Goal: Task Accomplishment & Management: Use online tool/utility

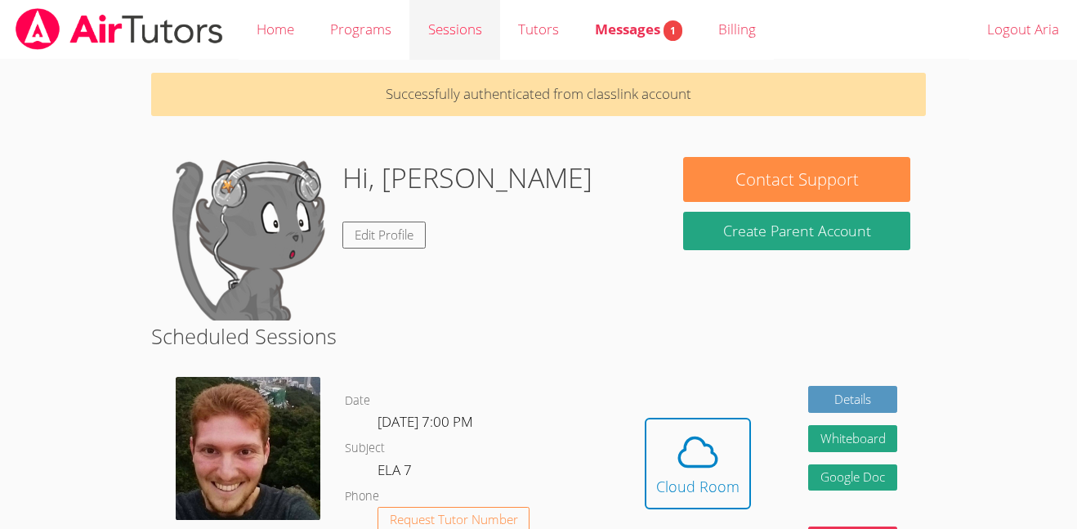
click at [440, 53] on link "Sessions" at bounding box center [454, 30] width 90 height 60
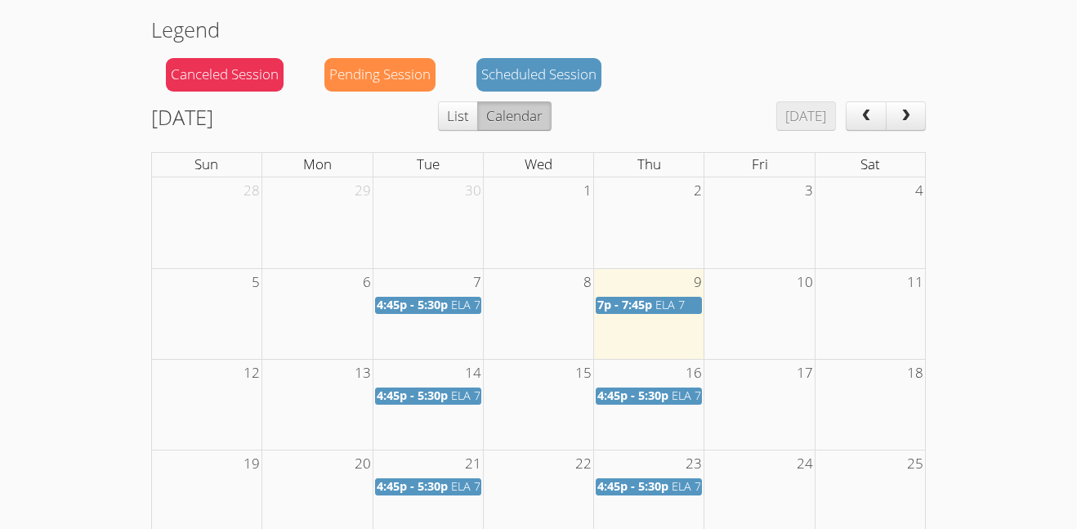
scroll to position [157, 0]
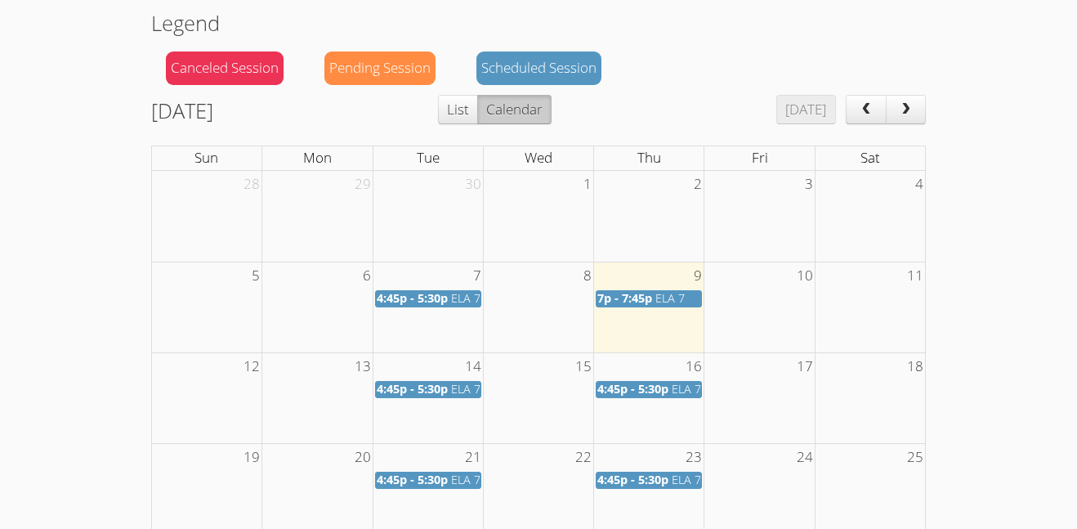
click at [669, 301] on span "ELA 7" at bounding box center [669, 298] width 29 height 16
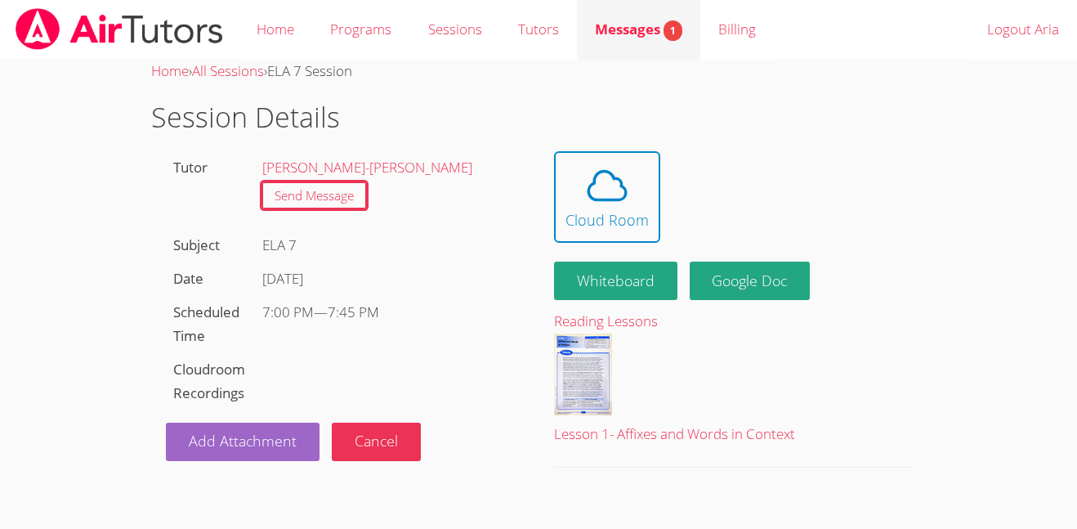
click at [642, 48] on link "Messages 1" at bounding box center [638, 30] width 123 height 60
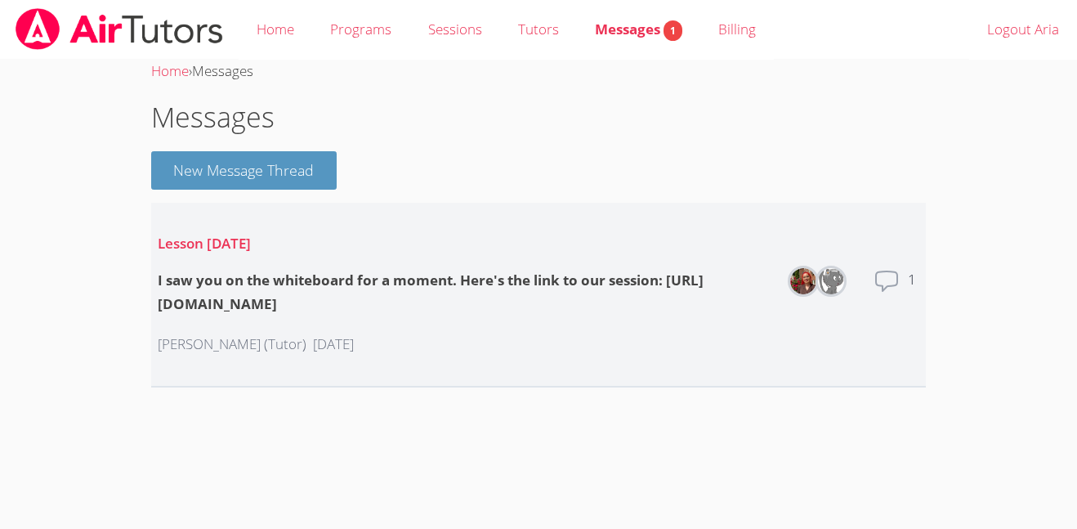
click at [771, 301] on div "I saw you on the whiteboard for a moment. Here's the link to our session: https…" at bounding box center [465, 292] width 615 height 47
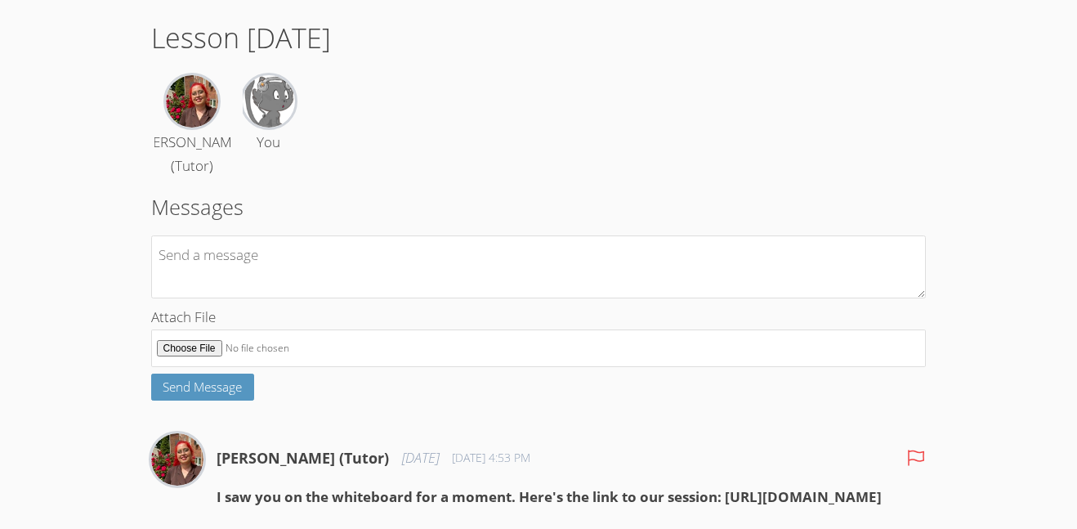
scroll to position [172, 0]
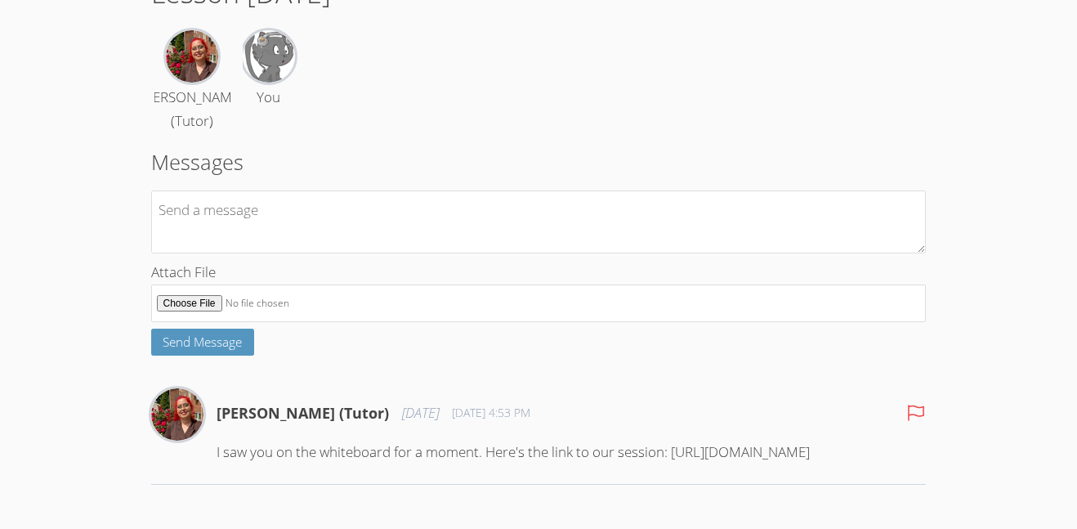
click at [513, 449] on div "Hafsa Rodriguez (Tutor) 2 days ago Oct 7, 2025 4:53 PM I saw you on the whitebo…" at bounding box center [571, 432] width 710 height 89
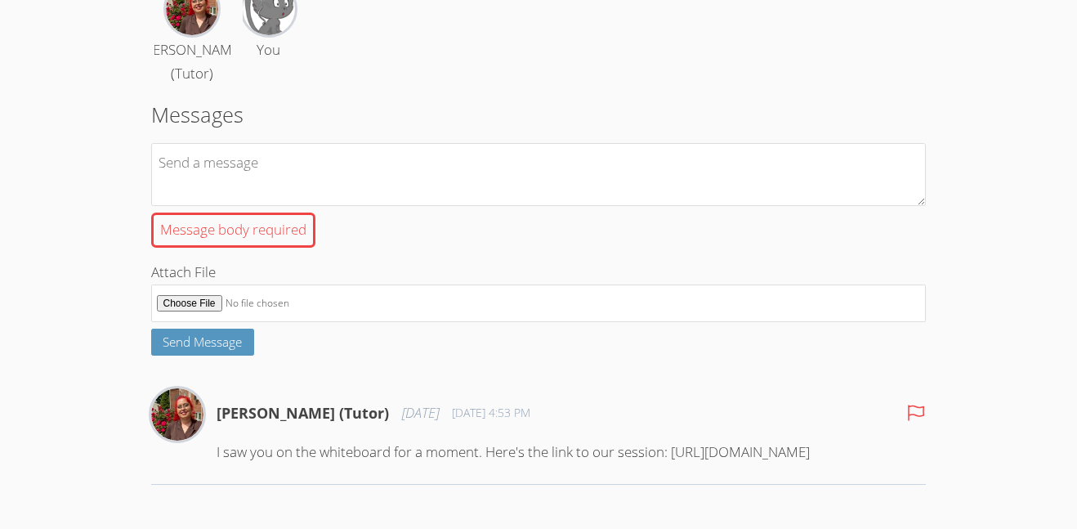
click at [520, 477] on div "Hafsa Rodriguez (Tutor) 2 days ago Oct 7, 2025 4:53 PM I saw you on the whitebo…" at bounding box center [571, 432] width 710 height 89
click at [533, 464] on p "I saw you on the whiteboard for a moment. Here's the link to our session: [URL]…" at bounding box center [571, 452] width 710 height 24
drag, startPoint x: 217, startPoint y: 500, endPoint x: 667, endPoint y: 504, distance: 450.1
click at [667, 464] on p "I saw you on the whiteboard for a moment. Here's the link to our session: [URL]…" at bounding box center [571, 452] width 710 height 24
copy p "https://app.airtutors.org/student/airtutors_sessions/968610/cloudroom"
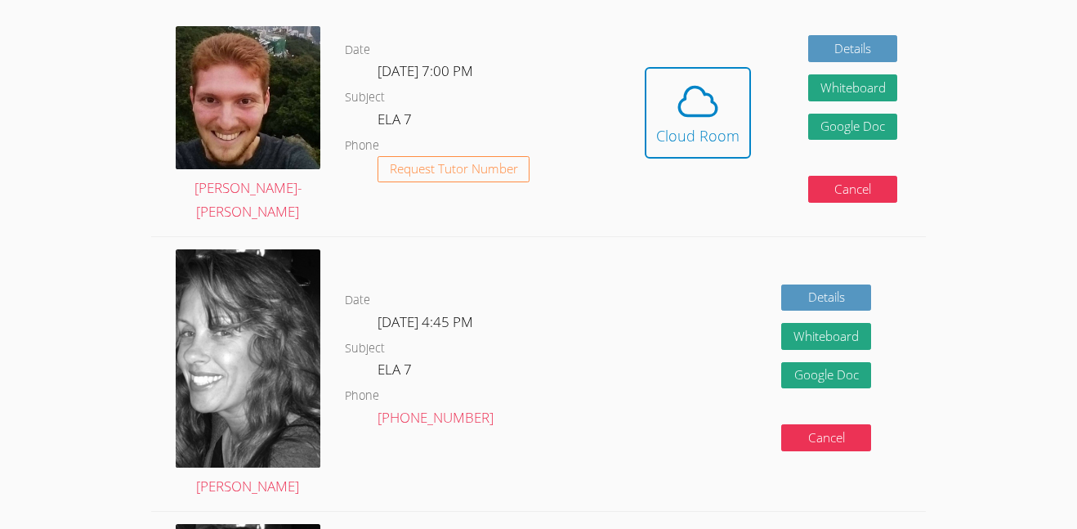
scroll to position [354, 0]
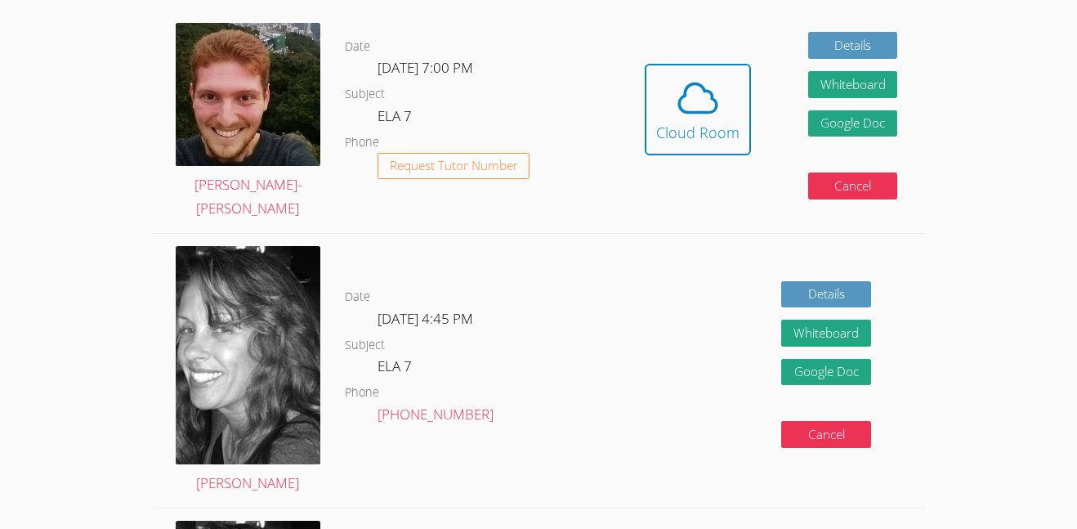
click at [691, 146] on link "Cloud Room" at bounding box center [698, 116] width 106 height 104
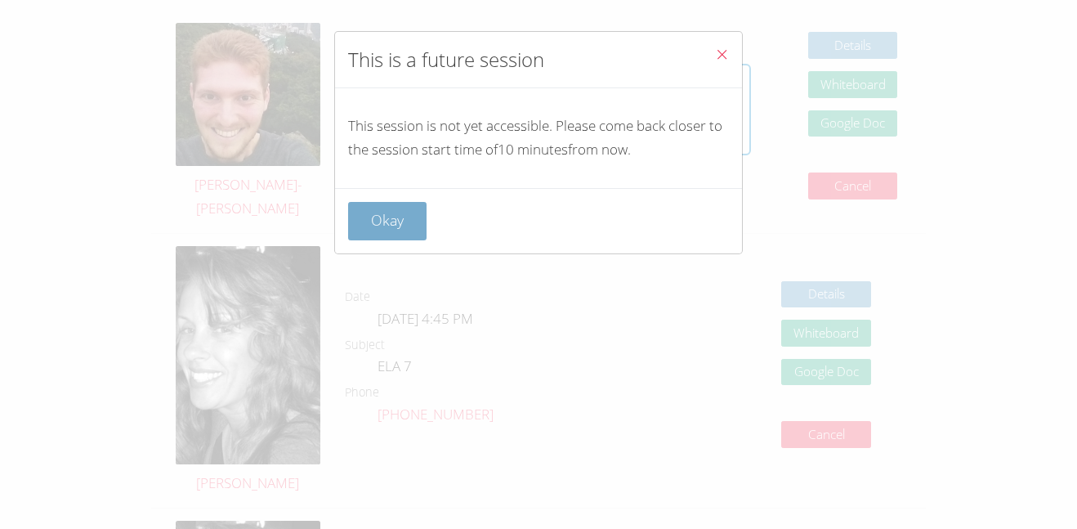
click at [407, 212] on button "Okay" at bounding box center [387, 221] width 78 height 38
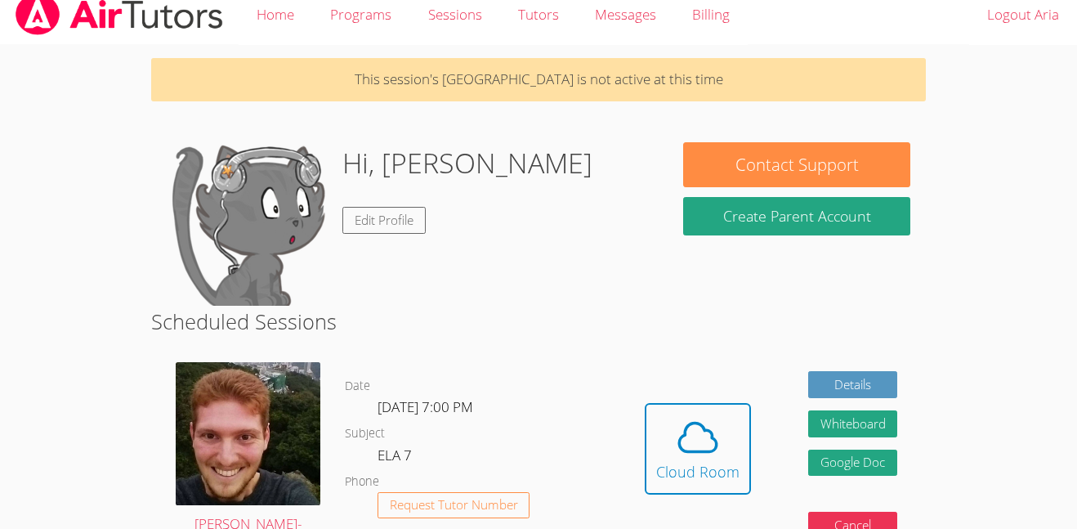
scroll to position [0, 0]
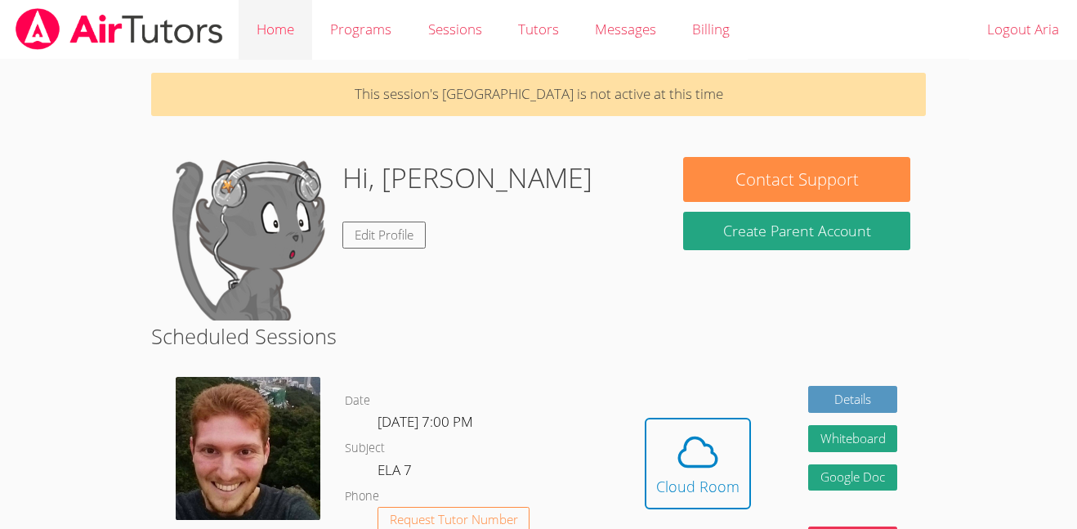
click at [270, 16] on link "Home" at bounding box center [276, 30] width 74 height 60
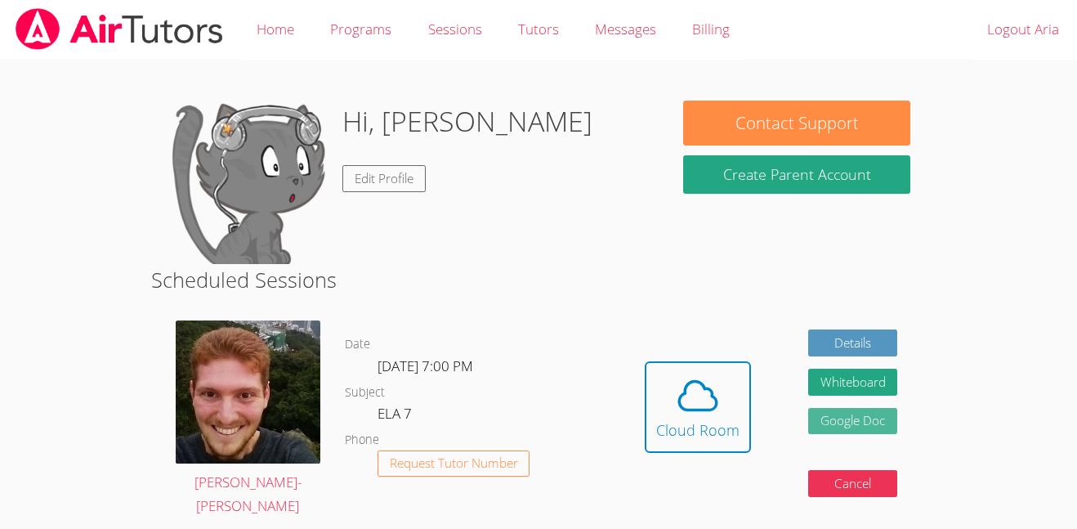
click at [869, 408] on link "Google Doc" at bounding box center [853, 421] width 90 height 27
click at [12, 29] on link at bounding box center [119, 29] width 239 height 59
click at [309, 376] on img at bounding box center [248, 391] width 145 height 143
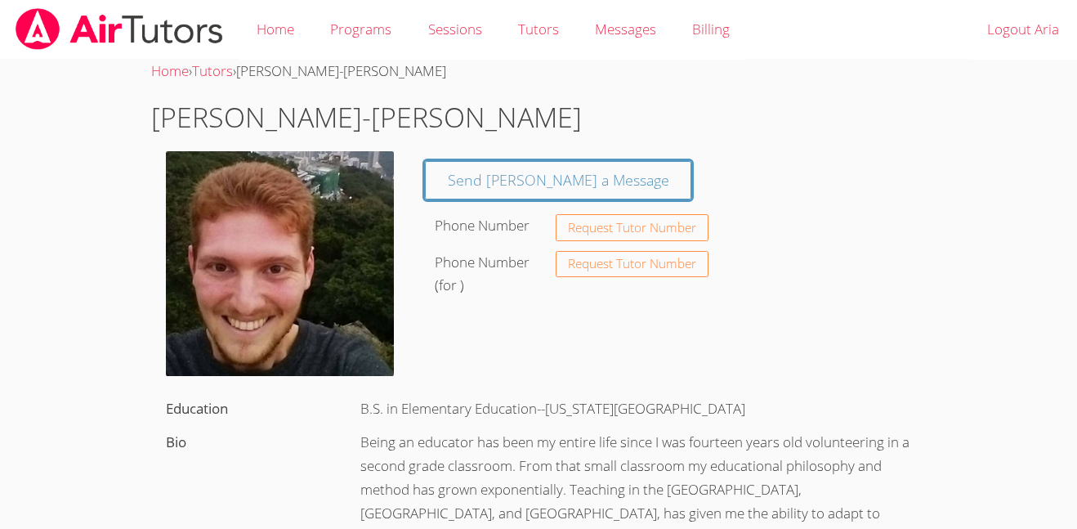
click at [54, 29] on img at bounding box center [119, 29] width 211 height 42
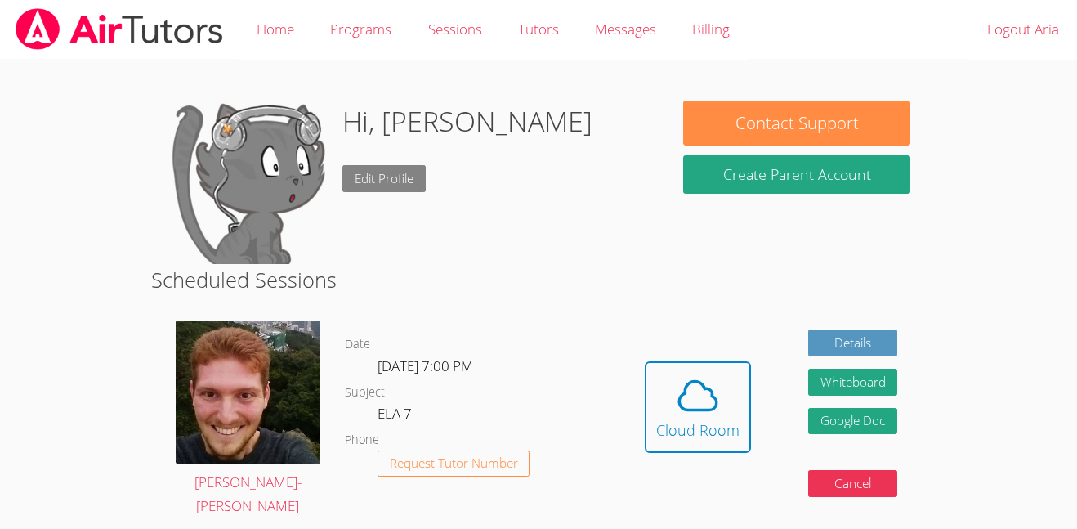
click at [390, 183] on link "Edit Profile" at bounding box center [383, 178] width 83 height 27
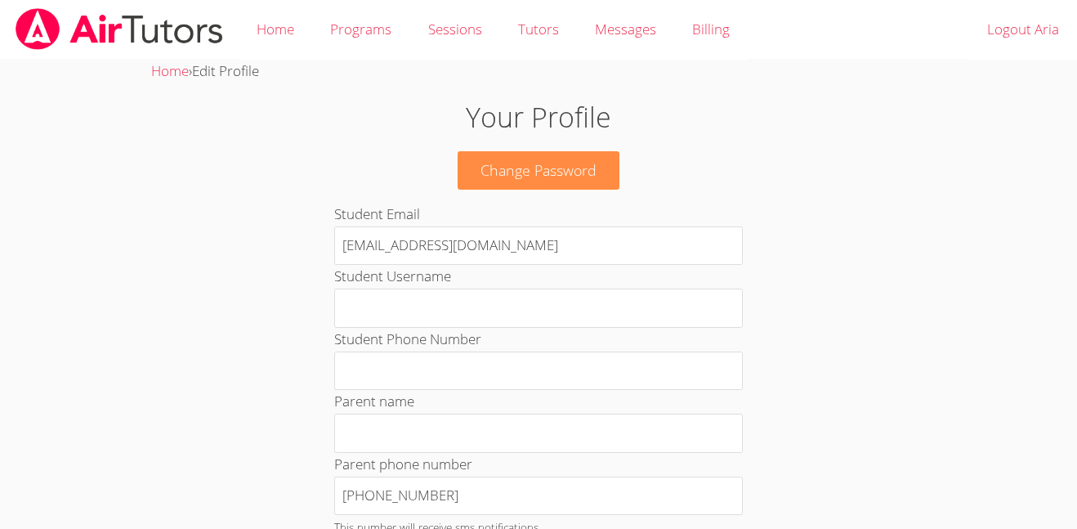
click at [84, 8] on img at bounding box center [119, 29] width 211 height 42
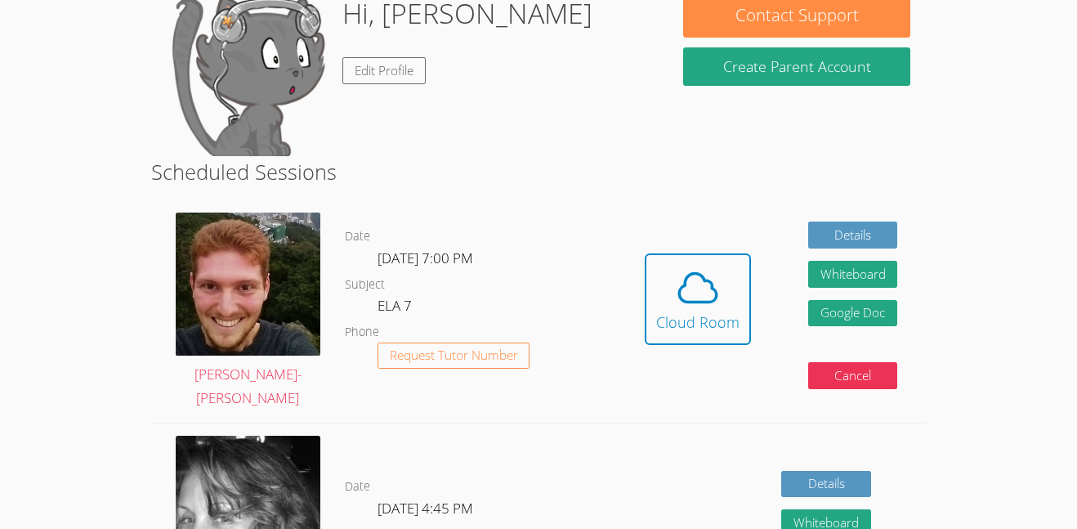
scroll to position [110, 0]
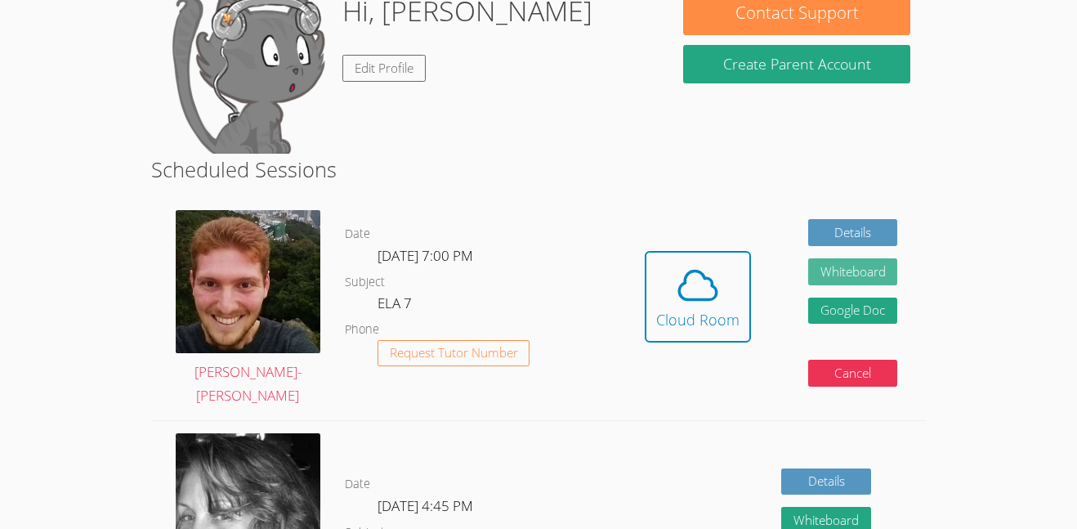
click at [886, 266] on button "Whiteboard" at bounding box center [853, 271] width 90 height 27
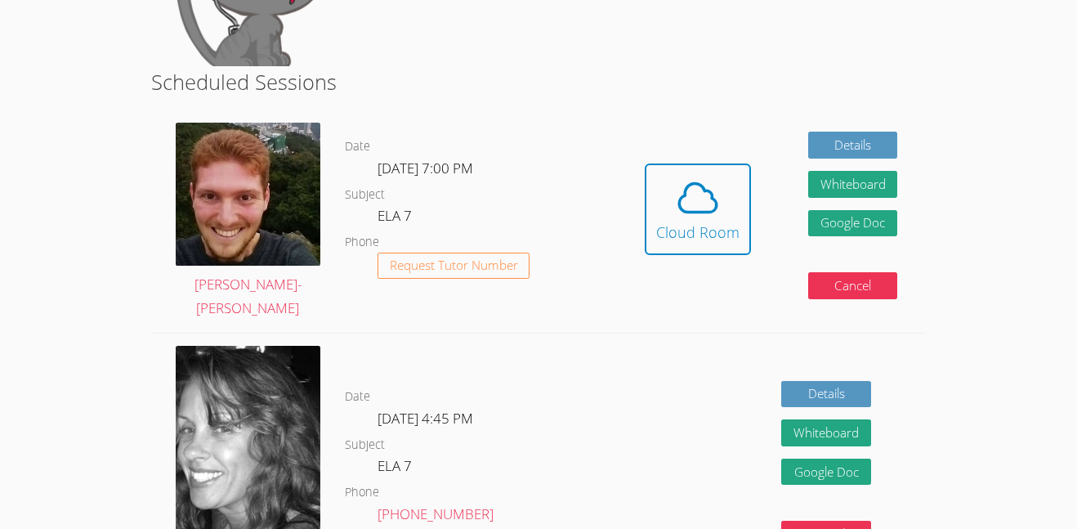
scroll to position [199, 0]
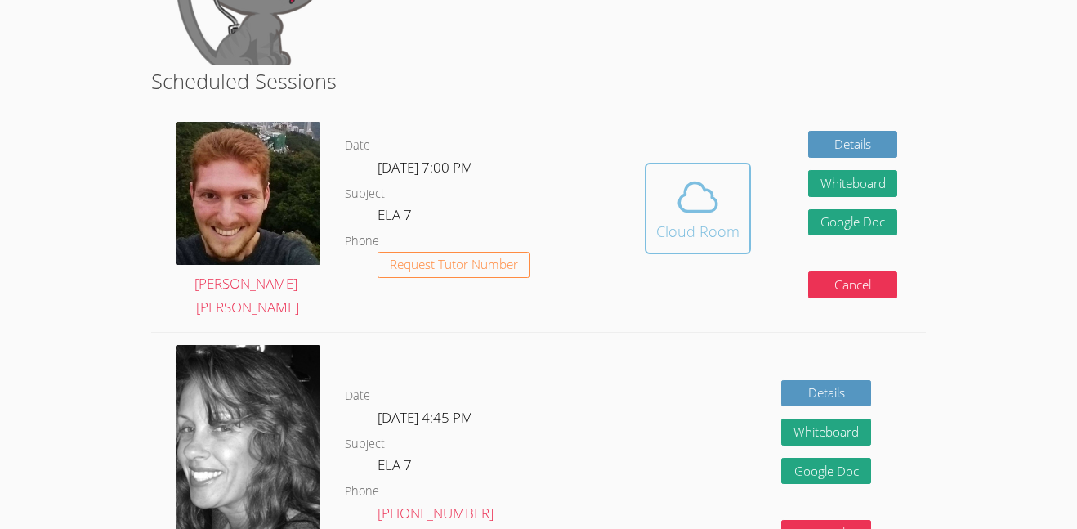
click at [663, 226] on div "Cloud Room" at bounding box center [697, 231] width 83 height 23
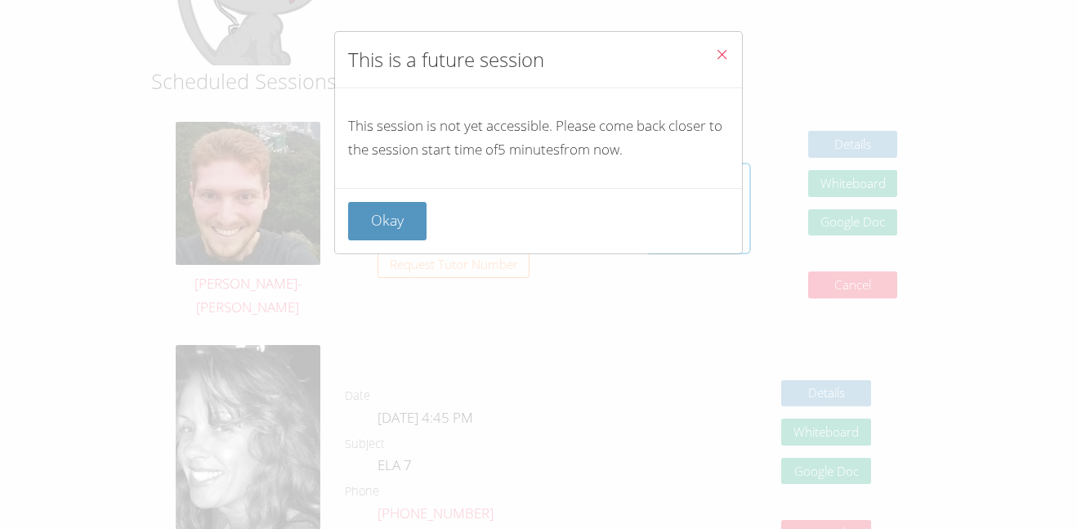
click at [712, 55] on button "Close" at bounding box center [722, 57] width 40 height 50
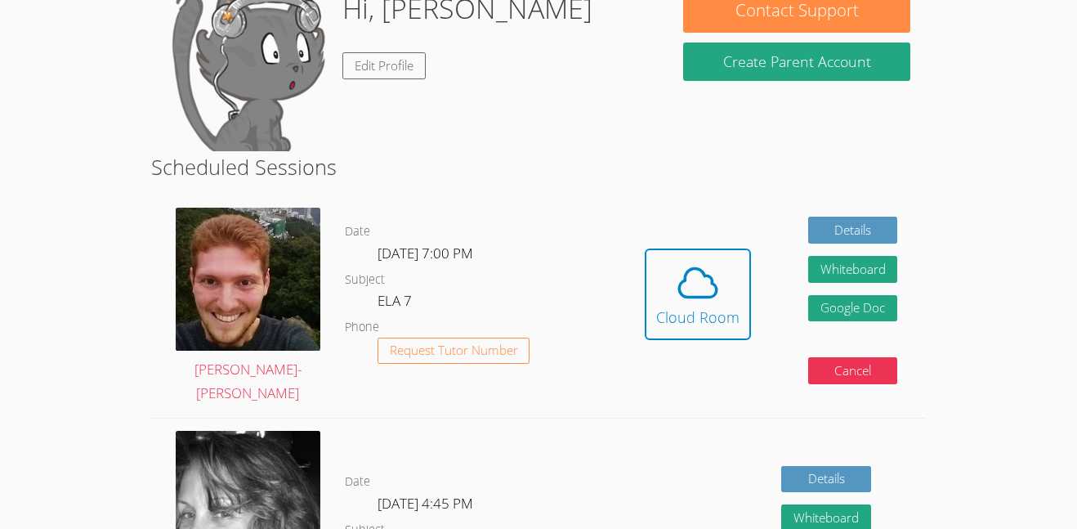
scroll to position [0, 0]
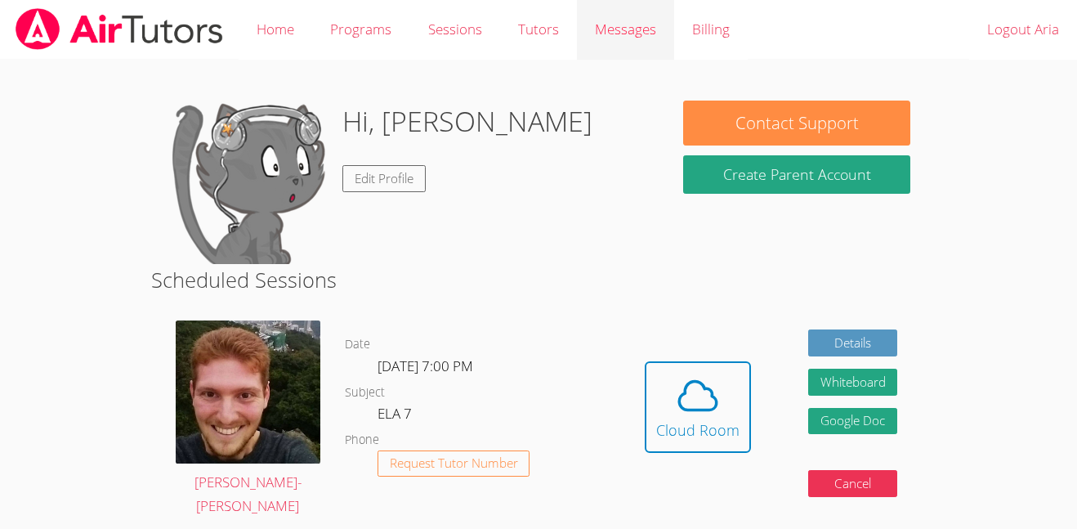
click at [652, 18] on div "Messages" at bounding box center [625, 30] width 61 height 24
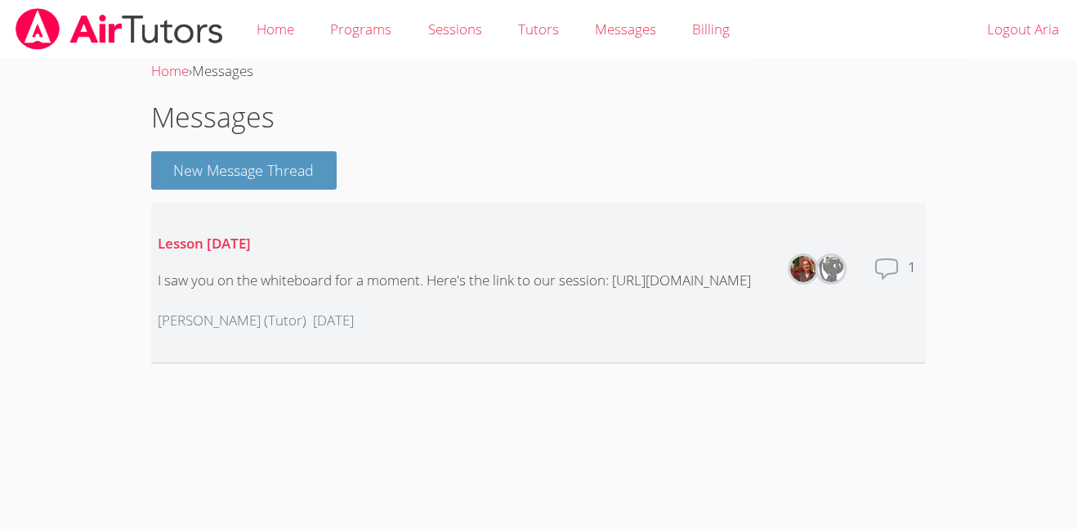
click at [881, 282] on icon at bounding box center [886, 269] width 26 height 26
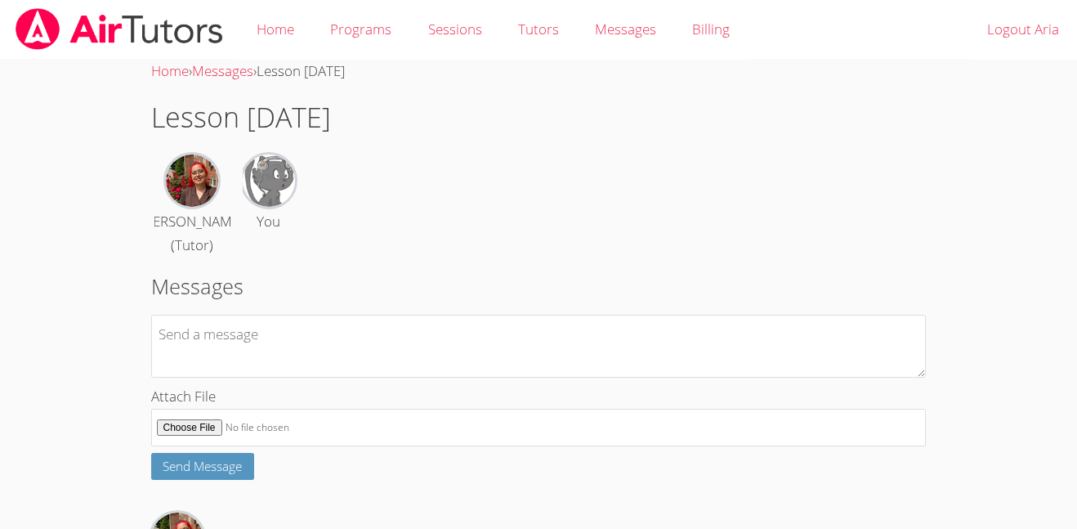
click at [56, 19] on img at bounding box center [119, 29] width 211 height 42
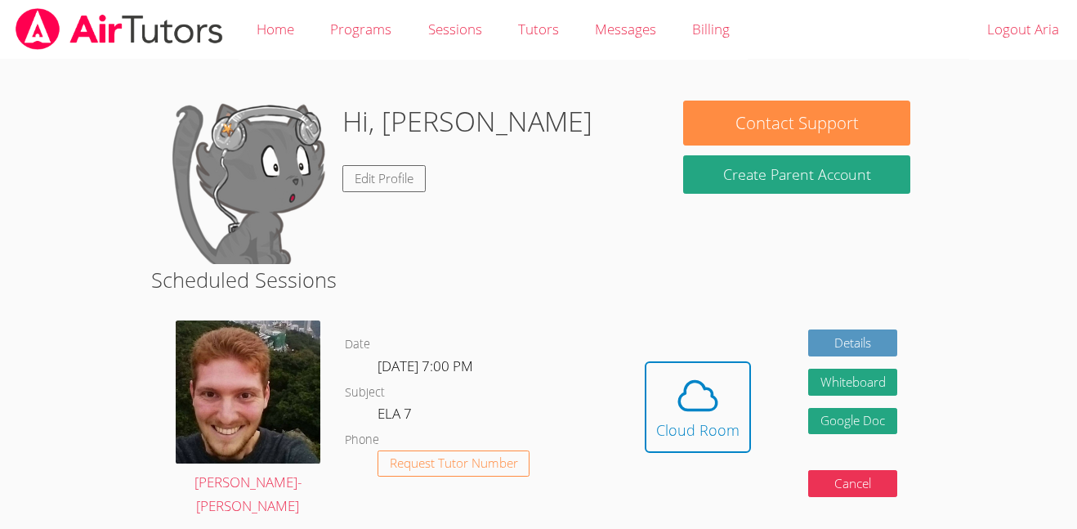
click at [56, 19] on img at bounding box center [119, 29] width 211 height 42
click at [367, 34] on link "Programs" at bounding box center [360, 30] width 97 height 60
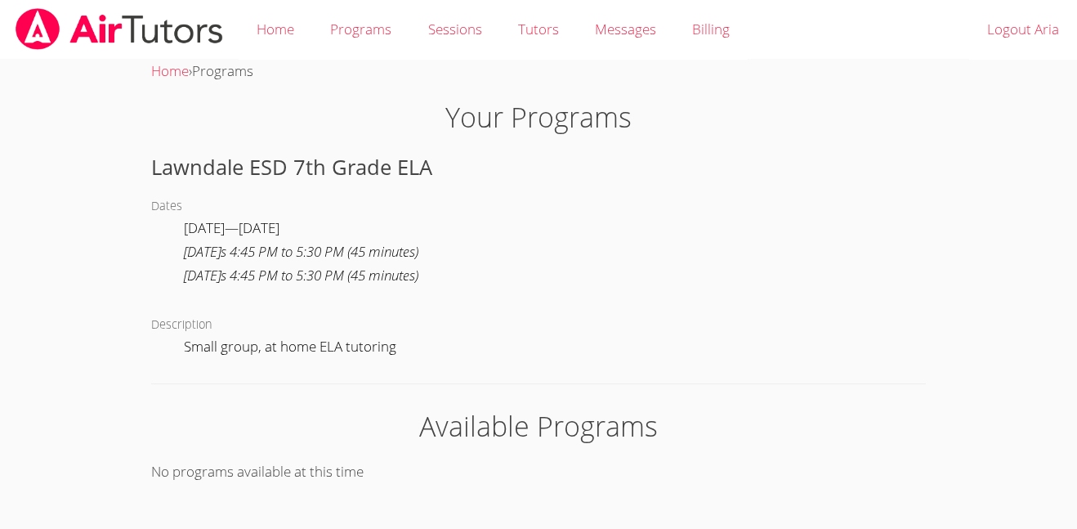
click at [218, 270] on div "Thursday s 4:45 PM to 5:30 PM ( 45 minutes )" at bounding box center [301, 276] width 234 height 24
click at [65, 34] on img at bounding box center [119, 29] width 211 height 42
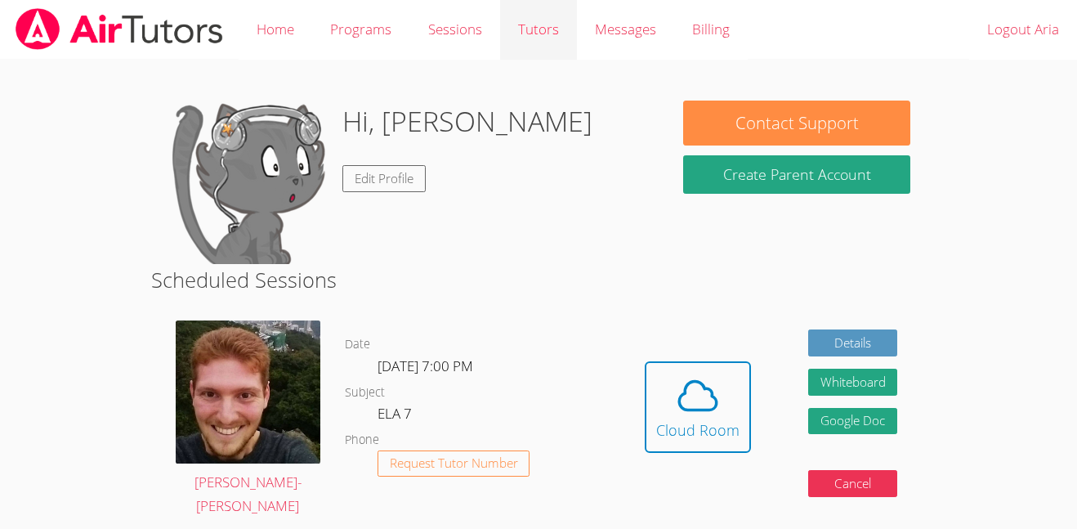
click at [560, 25] on link "Tutors" at bounding box center [538, 30] width 77 height 60
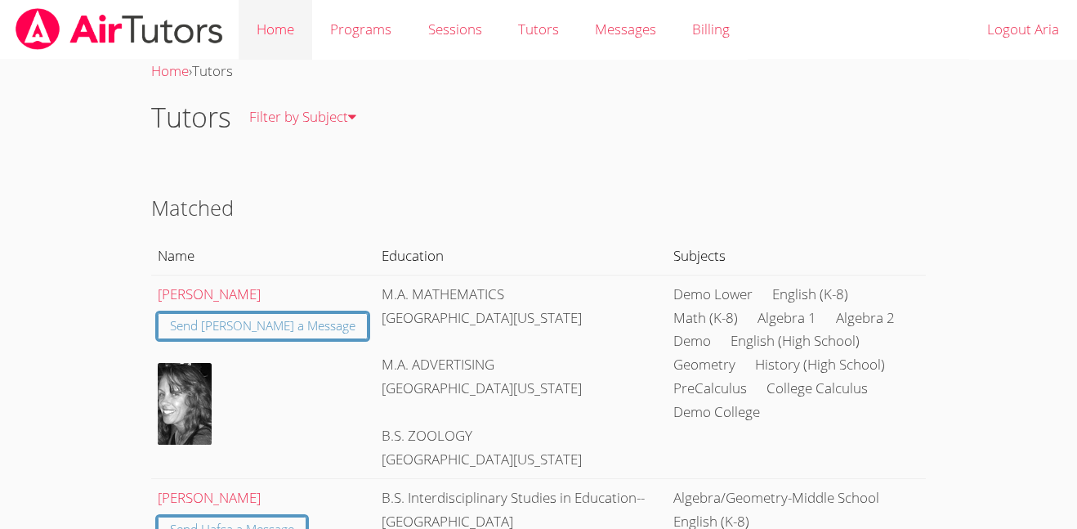
click at [270, 37] on link "Home" at bounding box center [276, 30] width 74 height 60
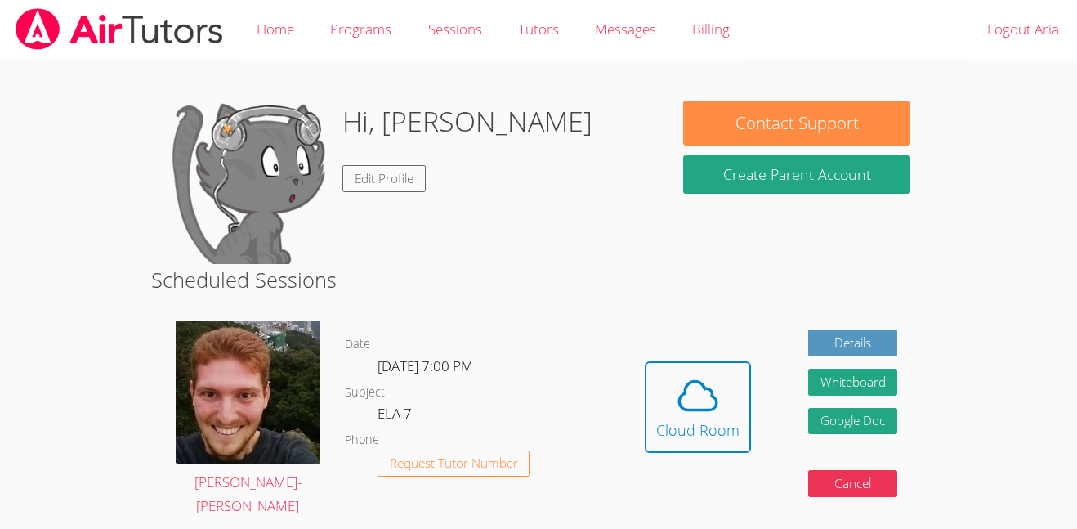
click at [208, 215] on img at bounding box center [247, 181] width 163 height 163
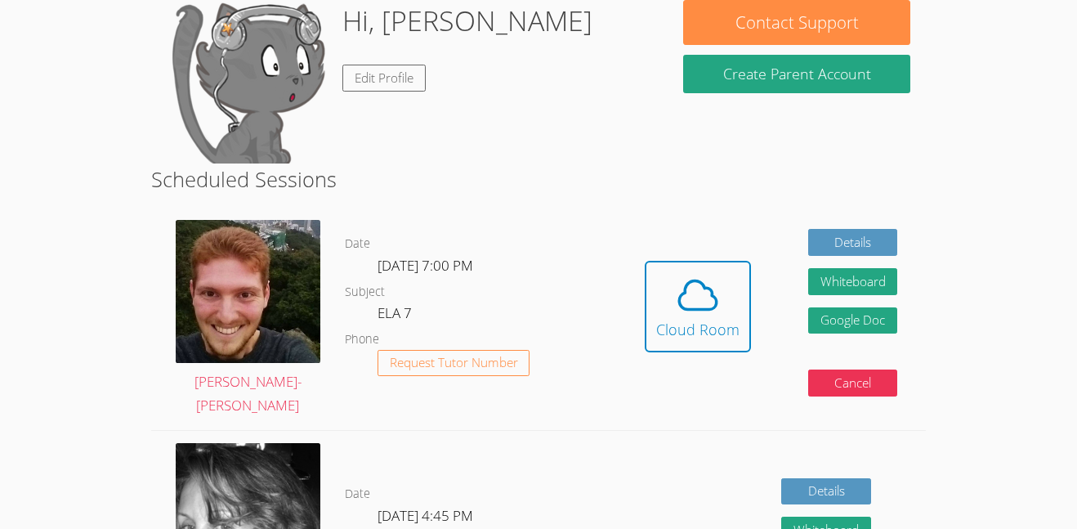
scroll to position [212, 0]
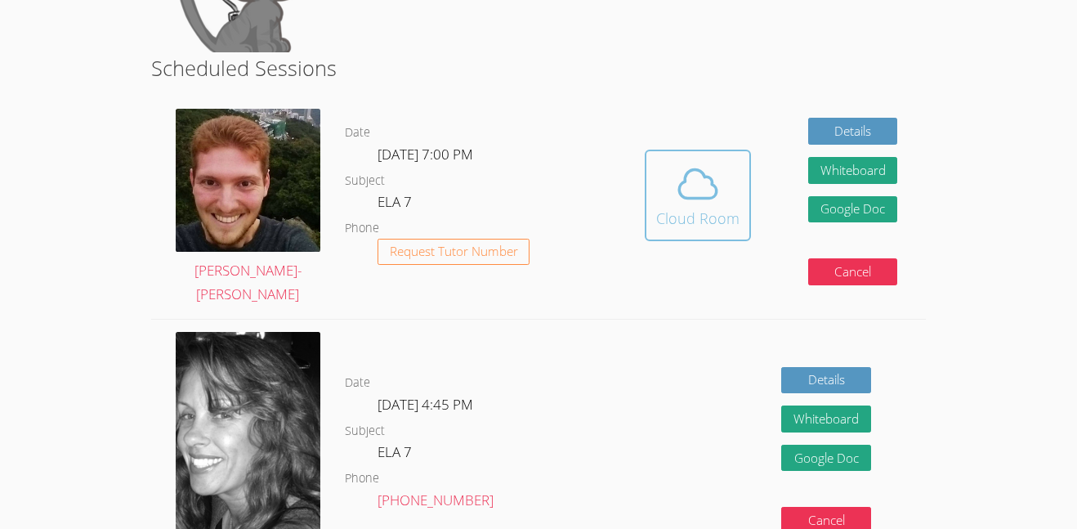
click at [680, 192] on icon at bounding box center [698, 184] width 46 height 46
click at [679, 207] on div "Cloud Room" at bounding box center [697, 218] width 83 height 23
click at [672, 190] on span at bounding box center [697, 184] width 83 height 46
click at [880, 176] on form "Whiteboard" at bounding box center [853, 176] width 90 height 39
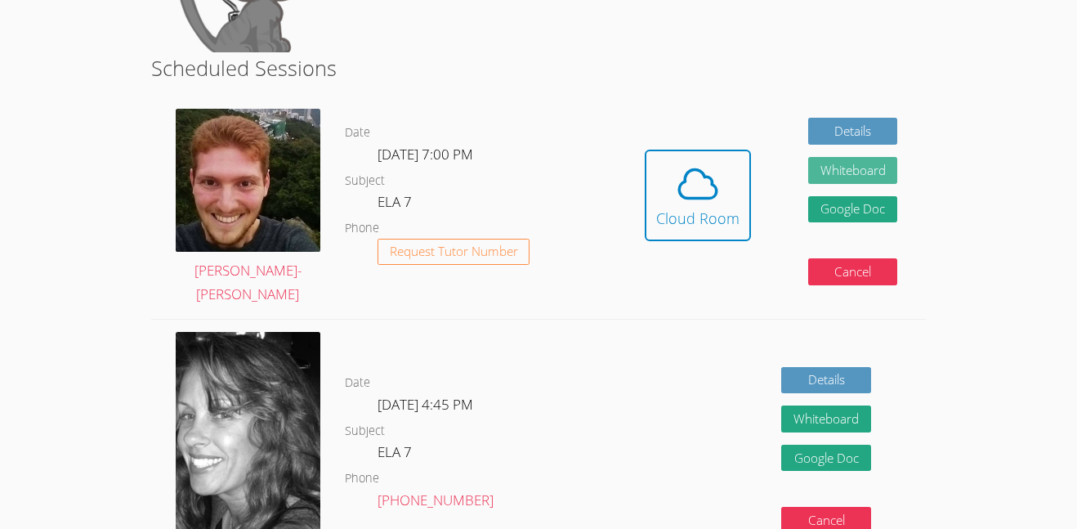
click at [868, 161] on button "Whiteboard" at bounding box center [853, 170] width 90 height 27
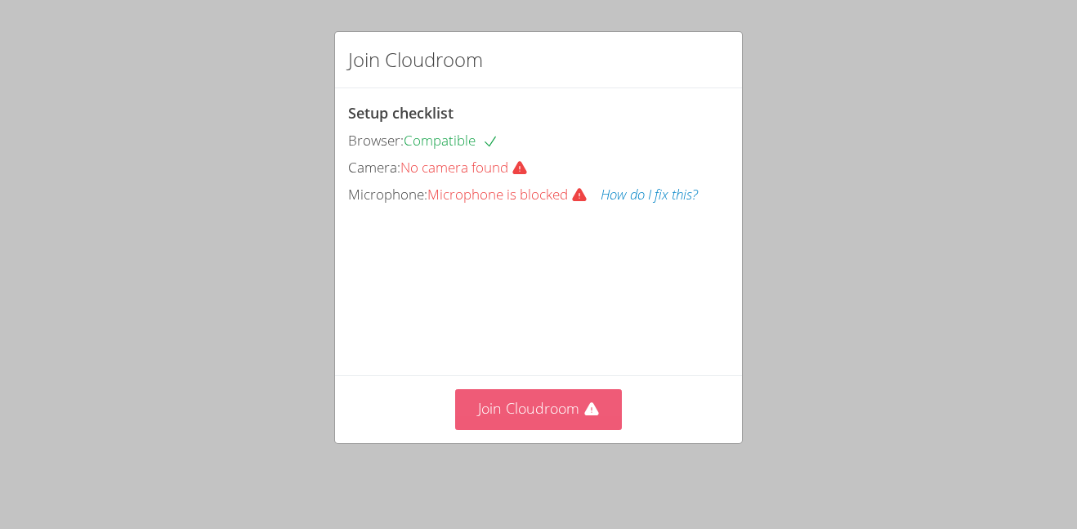
click at [533, 422] on button "Join Cloudroom" at bounding box center [538, 409] width 167 height 40
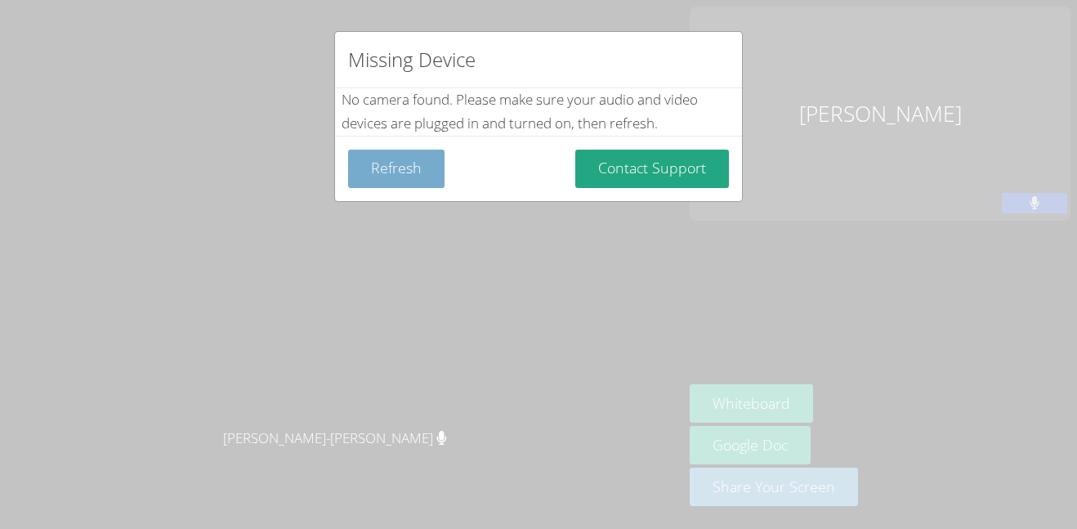
click at [411, 180] on button "Refresh" at bounding box center [396, 168] width 96 height 38
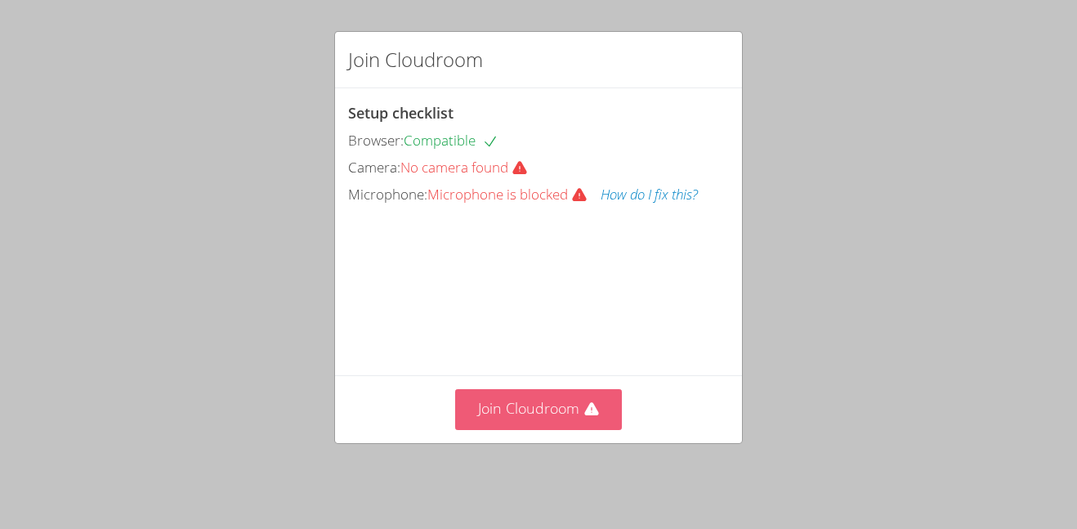
click at [583, 417] on icon at bounding box center [591, 409] width 16 height 16
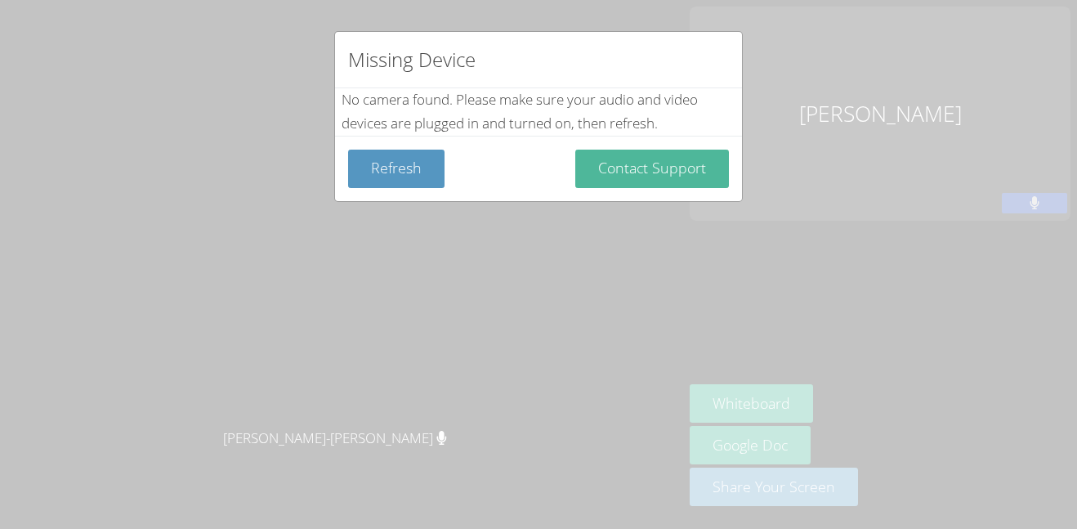
click at [675, 154] on button "Contact Support" at bounding box center [652, 168] width 154 height 38
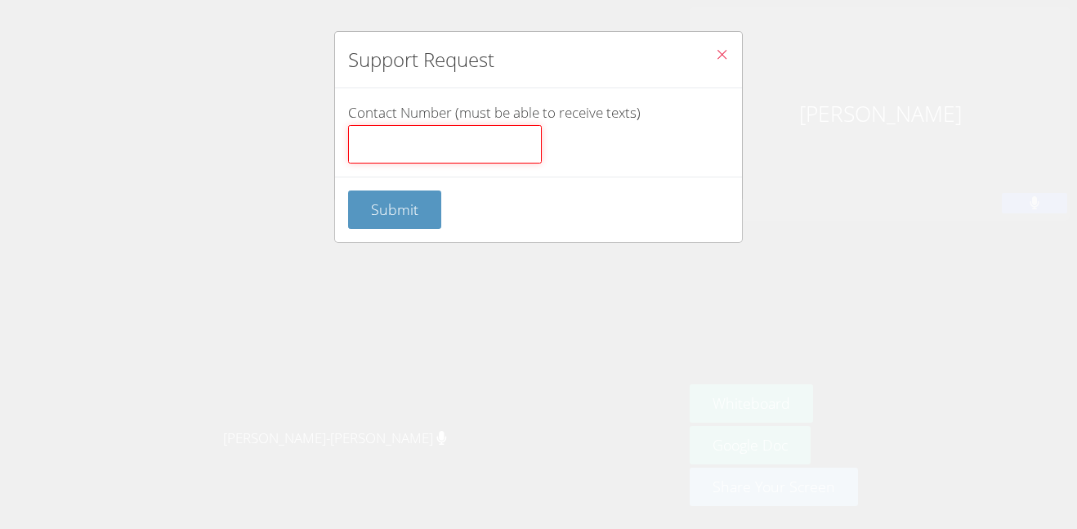
click at [399, 150] on input "Contact Number (must be able to receive texts)" at bounding box center [445, 144] width 194 height 39
click at [716, 64] on span "Close" at bounding box center [722, 56] width 14 height 19
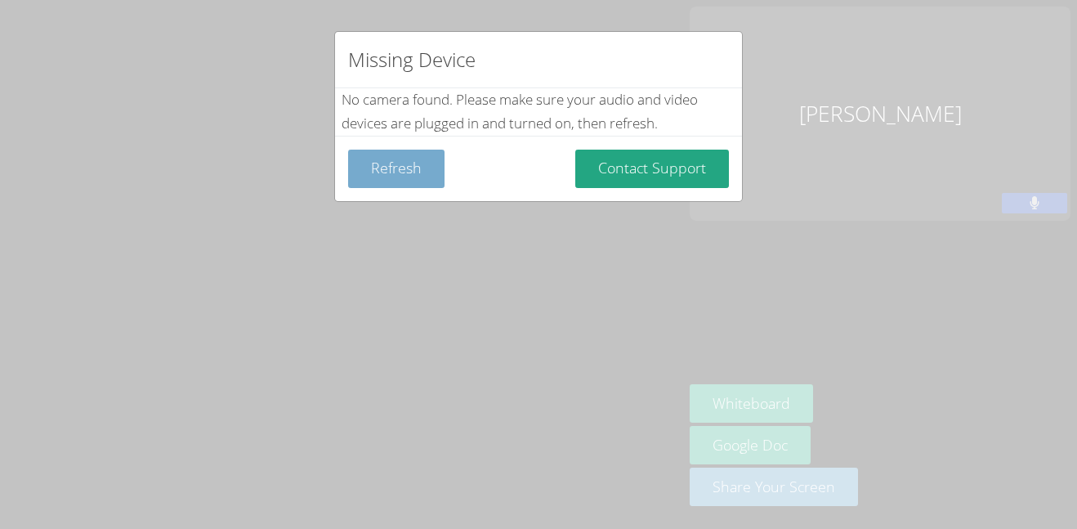
click at [418, 173] on button "Refresh" at bounding box center [396, 168] width 96 height 38
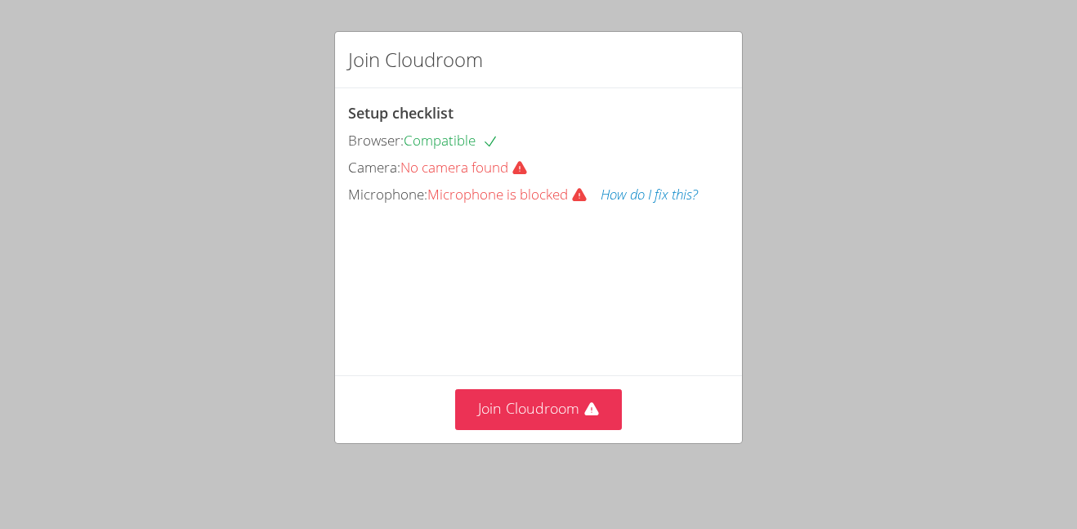
click at [436, 168] on span "No camera found" at bounding box center [470, 167] width 141 height 19
click at [476, 163] on span "No camera found" at bounding box center [470, 167] width 141 height 19
click at [526, 172] on icon at bounding box center [519, 168] width 14 height 13
click at [524, 175] on icon at bounding box center [519, 168] width 16 height 16
click at [525, 172] on icon at bounding box center [519, 168] width 14 height 13
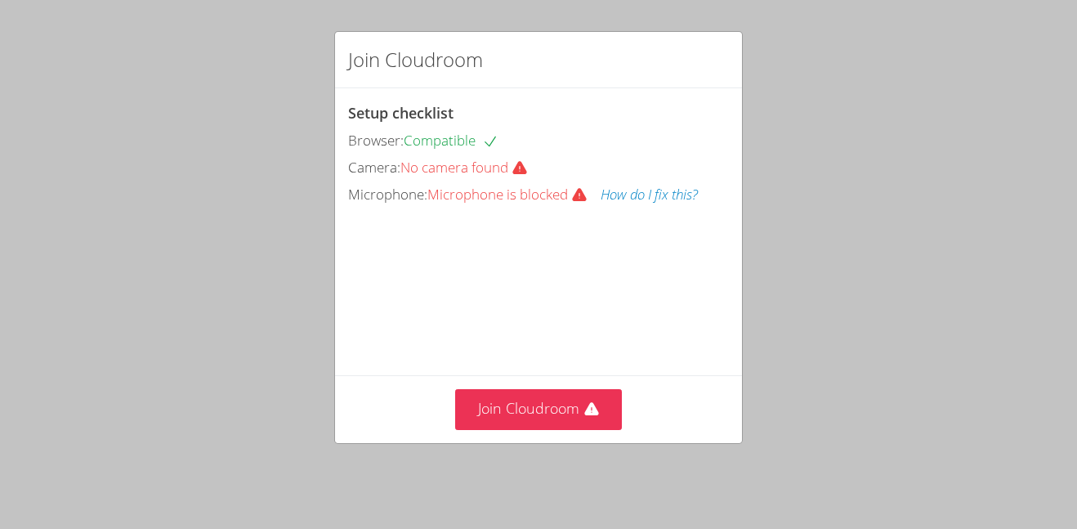
click at [525, 172] on icon at bounding box center [519, 168] width 14 height 13
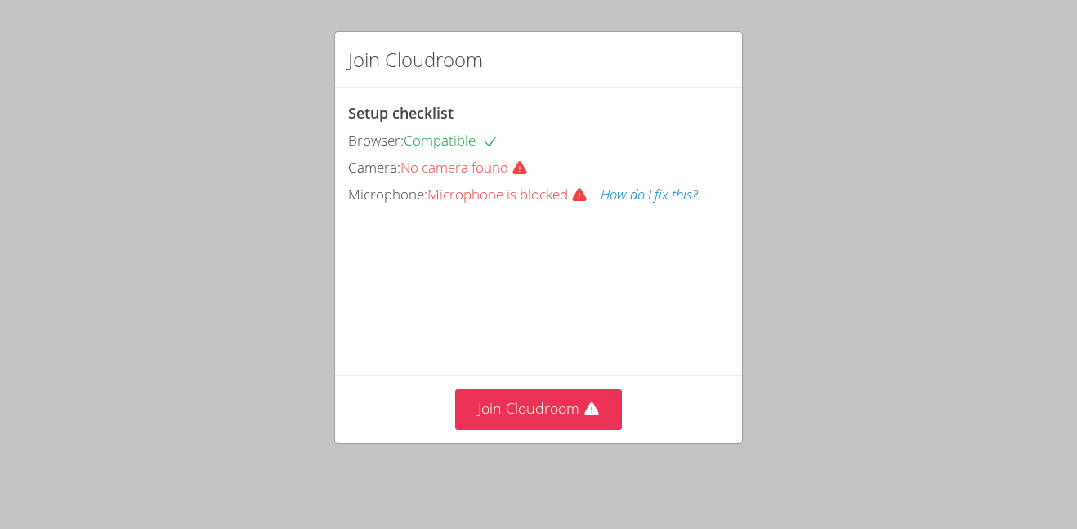
click at [525, 172] on icon at bounding box center [519, 168] width 14 height 13
click at [613, 186] on button "How do I fix this?" at bounding box center [648, 195] width 97 height 24
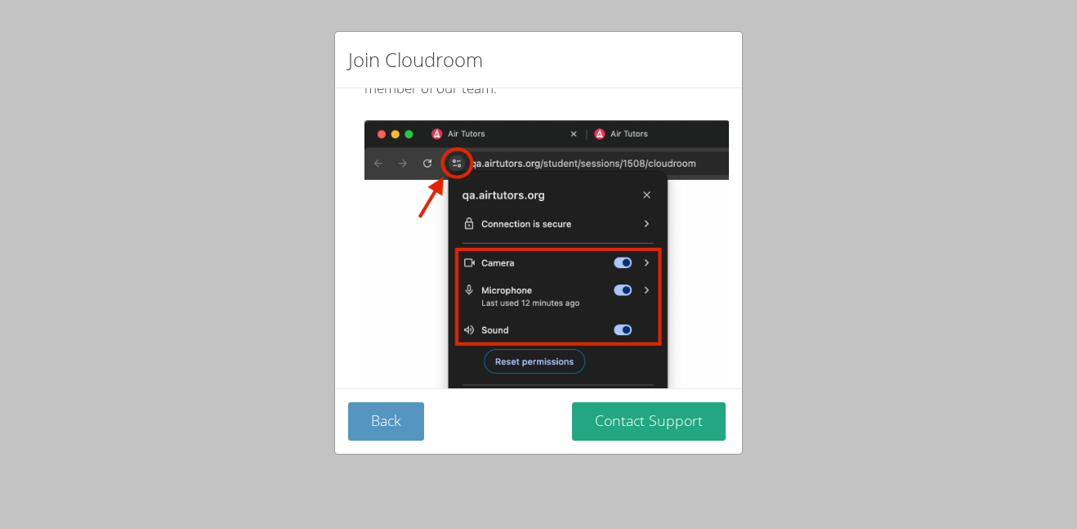
scroll to position [207, 0]
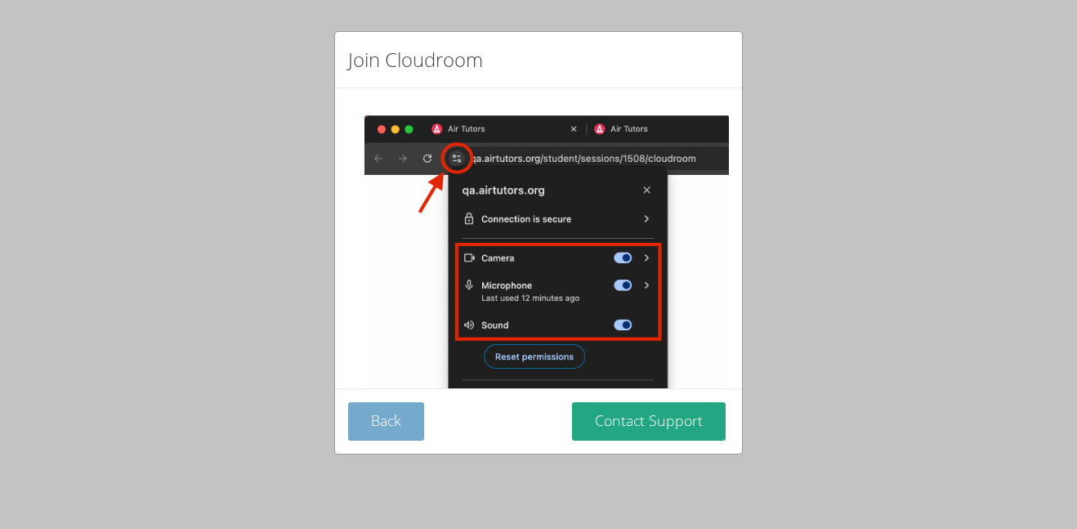
click at [399, 428] on button "Back" at bounding box center [386, 421] width 76 height 38
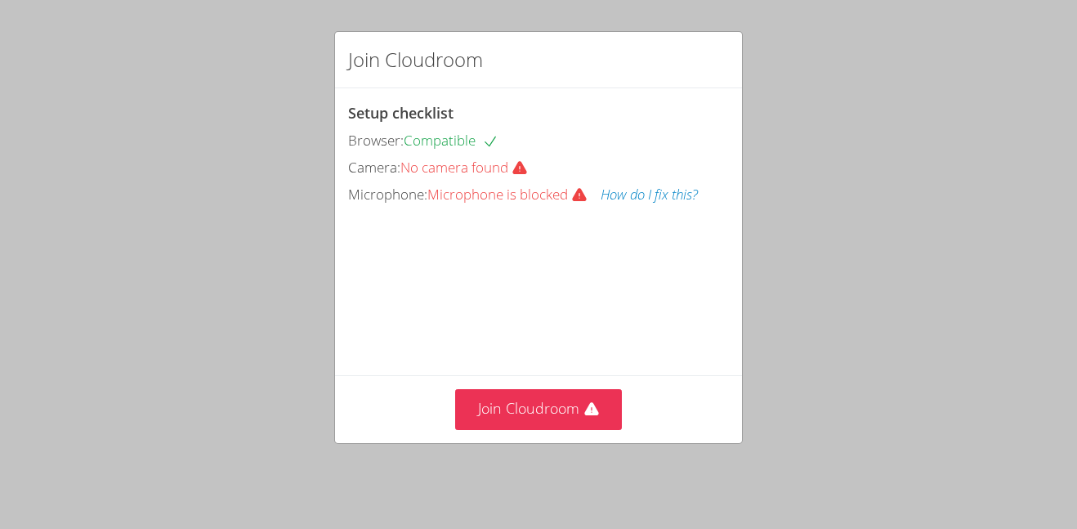
click at [669, 186] on button "How do I fix this?" at bounding box center [648, 195] width 97 height 24
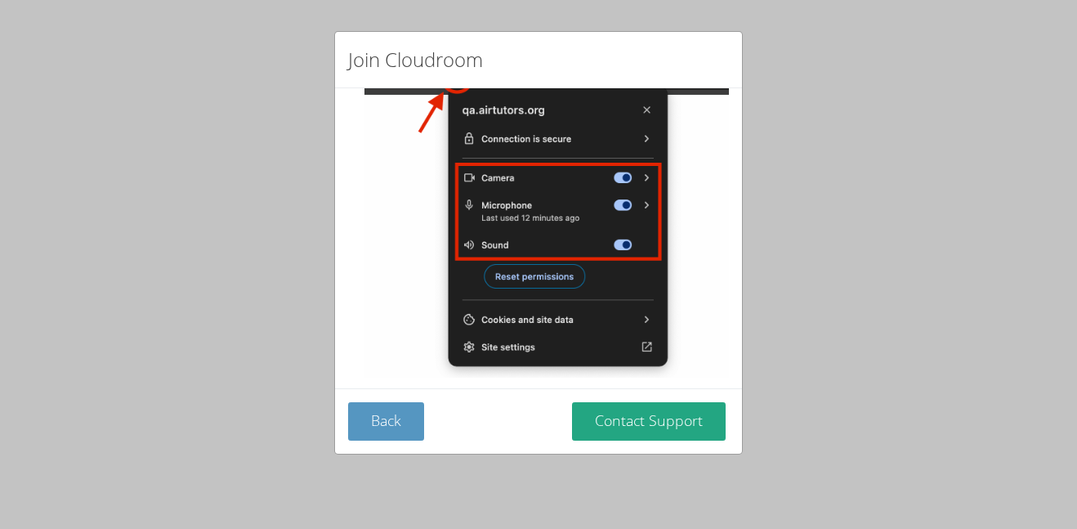
scroll to position [292, 0]
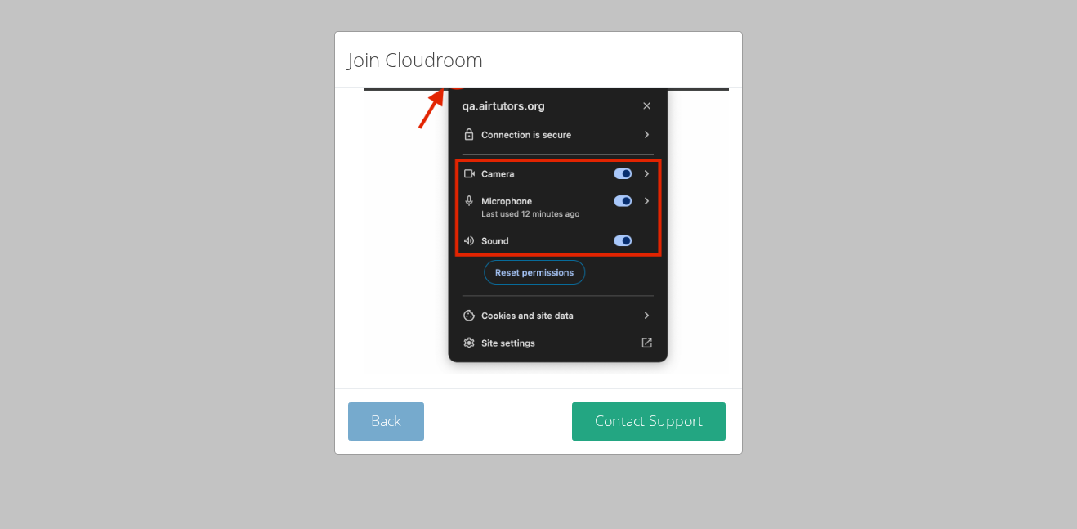
click at [403, 417] on button "Back" at bounding box center [386, 421] width 76 height 38
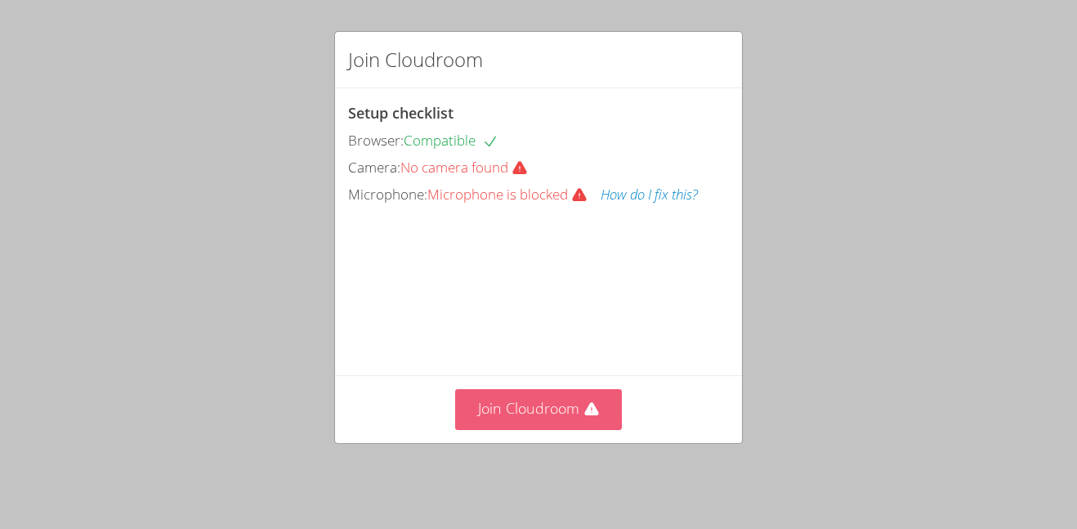
scroll to position [5, 0]
click at [495, 412] on button "Join Cloudroom" at bounding box center [538, 409] width 167 height 40
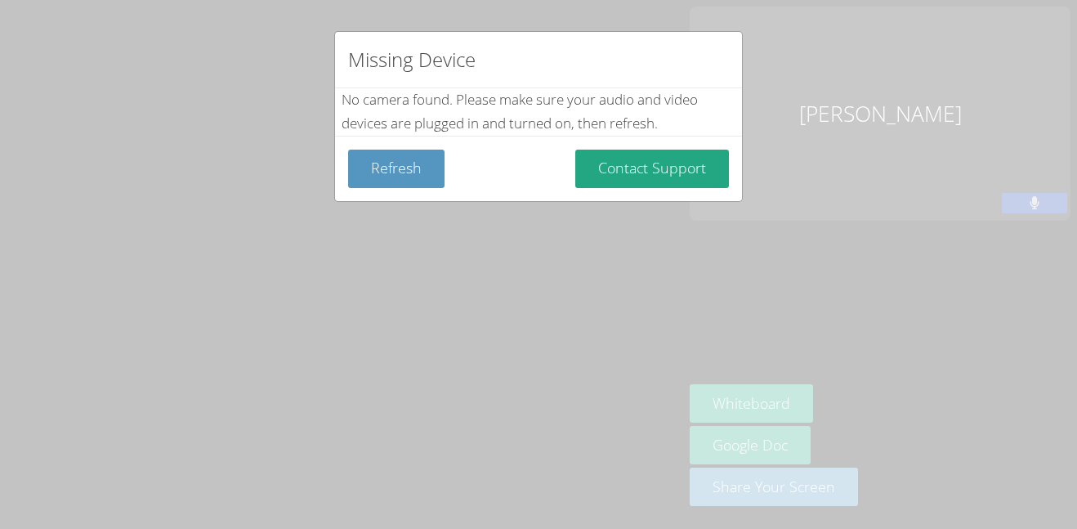
click at [668, 204] on div "Missing Device No camera found . Please make sure your audio and video devices …" at bounding box center [538, 264] width 1077 height 529
click at [509, 108] on div "No camera found . Please make sure your audio and video devices are plugged in …" at bounding box center [538, 111] width 394 height 47
click at [979, 67] on div "Missing Device No camera found . Please make sure your audio and video devices …" at bounding box center [538, 264] width 1077 height 529
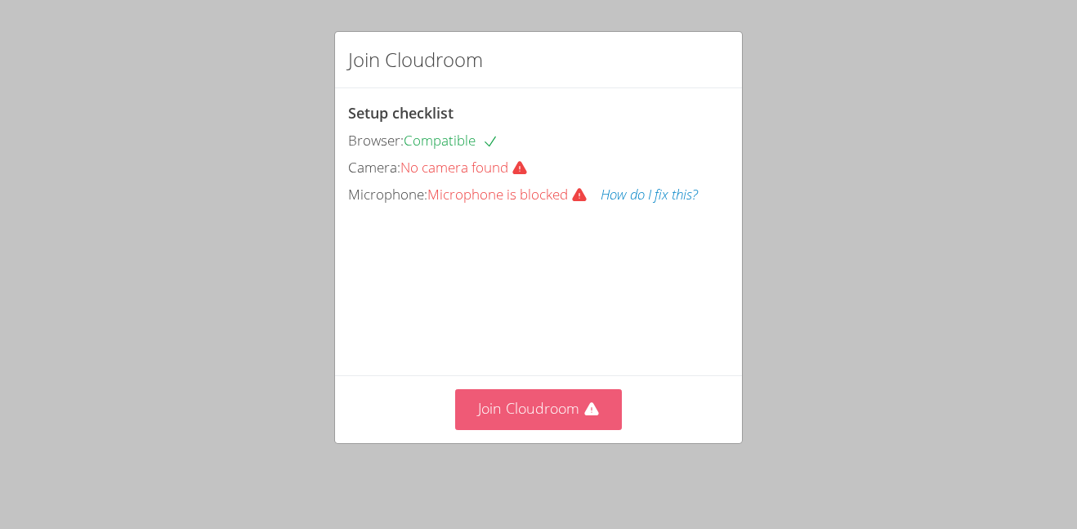
click at [533, 404] on button "Join Cloudroom" at bounding box center [538, 409] width 167 height 40
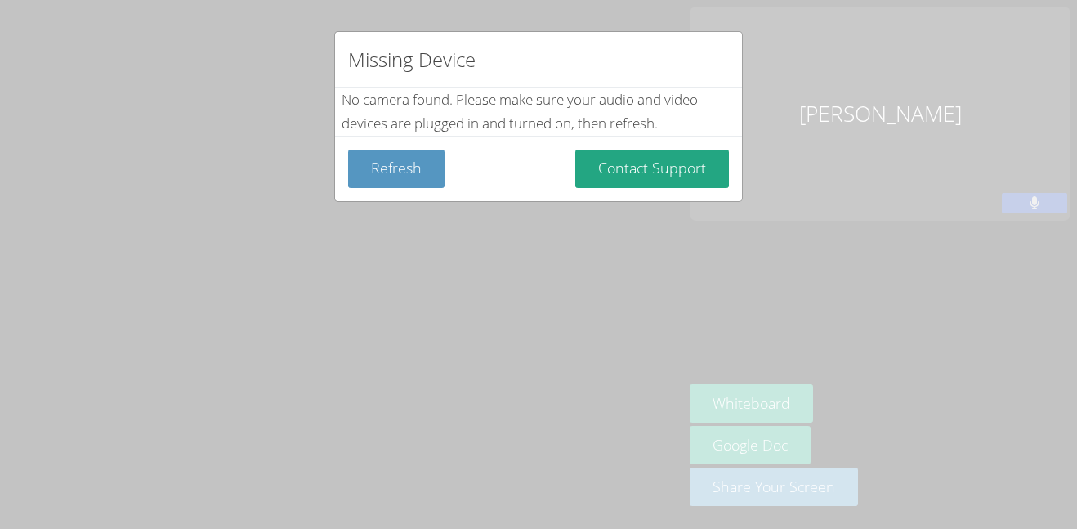
click at [564, 47] on div "Missing Device" at bounding box center [538, 60] width 407 height 56
click at [539, 60] on div "Missing Device" at bounding box center [538, 60] width 407 height 56
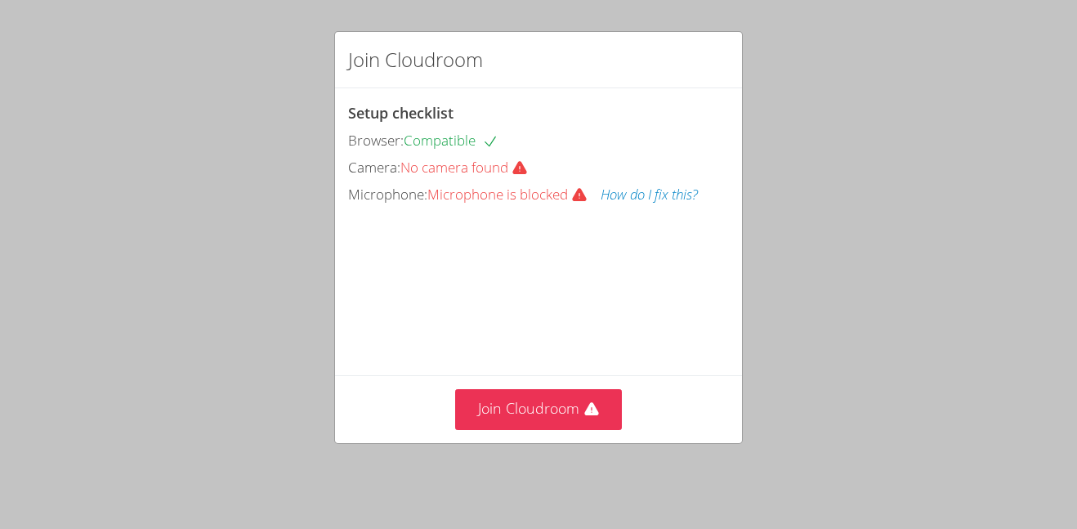
click at [671, 225] on div "Setup checklist Browser: Compatible Camera: No camera found Microphone: Microph…" at bounding box center [538, 231] width 407 height 287
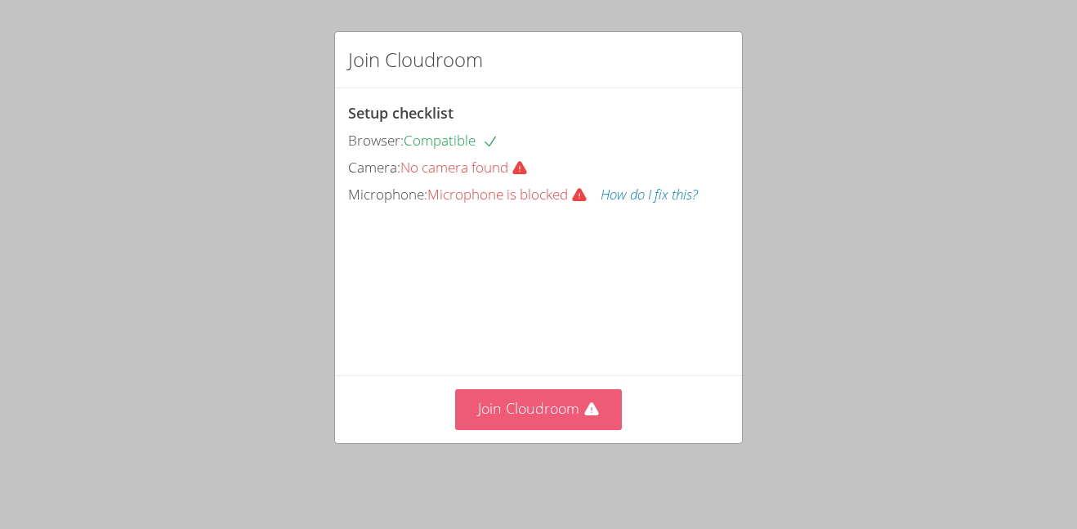
click at [621, 429] on button "Join Cloudroom" at bounding box center [538, 409] width 167 height 40
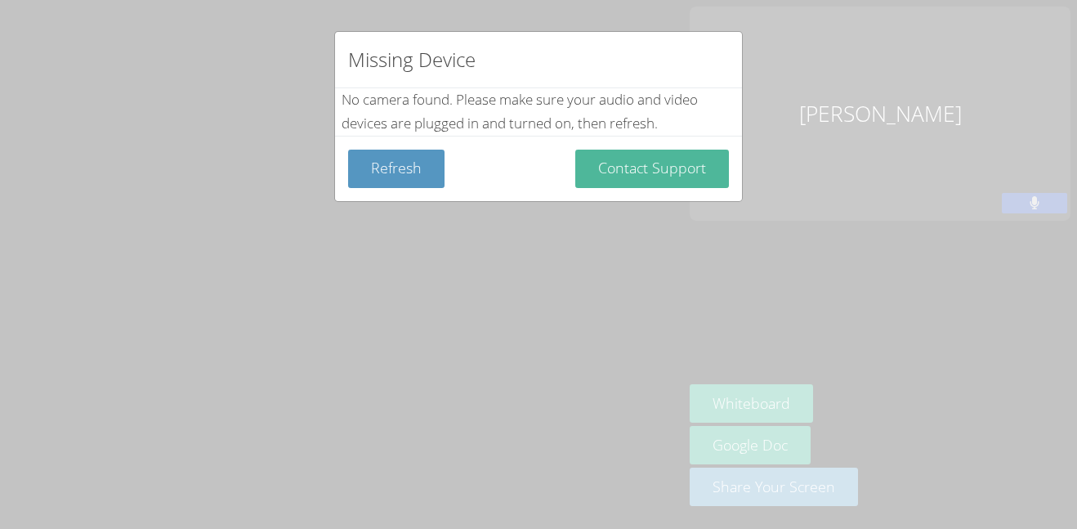
click at [645, 179] on button "Contact Support" at bounding box center [652, 168] width 154 height 38
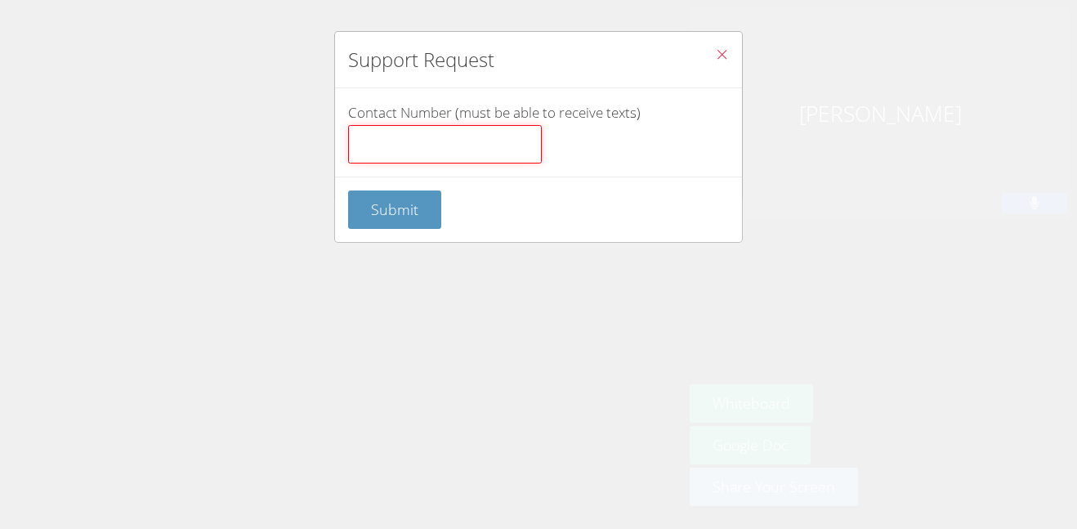
click at [479, 149] on input "Contact Number (must be able to receive texts)" at bounding box center [445, 144] width 194 height 39
type input "8183141814"
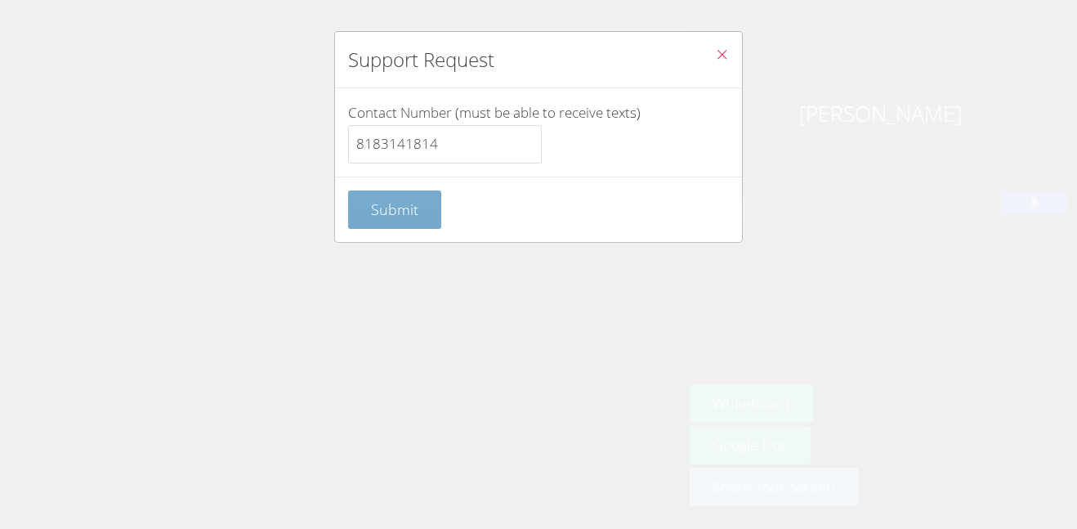
click at [387, 221] on button "Submit" at bounding box center [394, 209] width 93 height 38
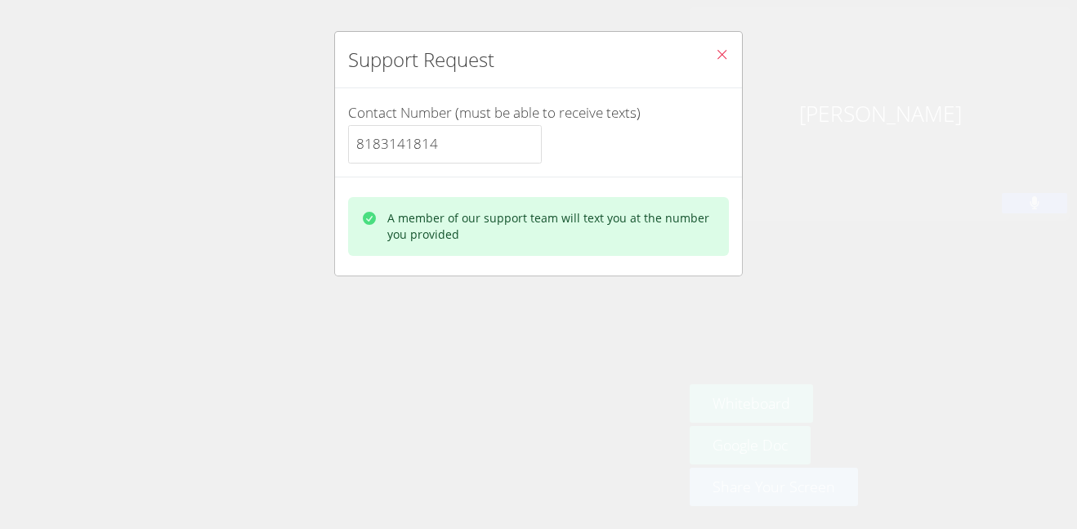
click at [475, 254] on div "A member of our support team will text you at the number you provided" at bounding box center [538, 226] width 381 height 59
click at [708, 60] on button "Close" at bounding box center [722, 57] width 40 height 50
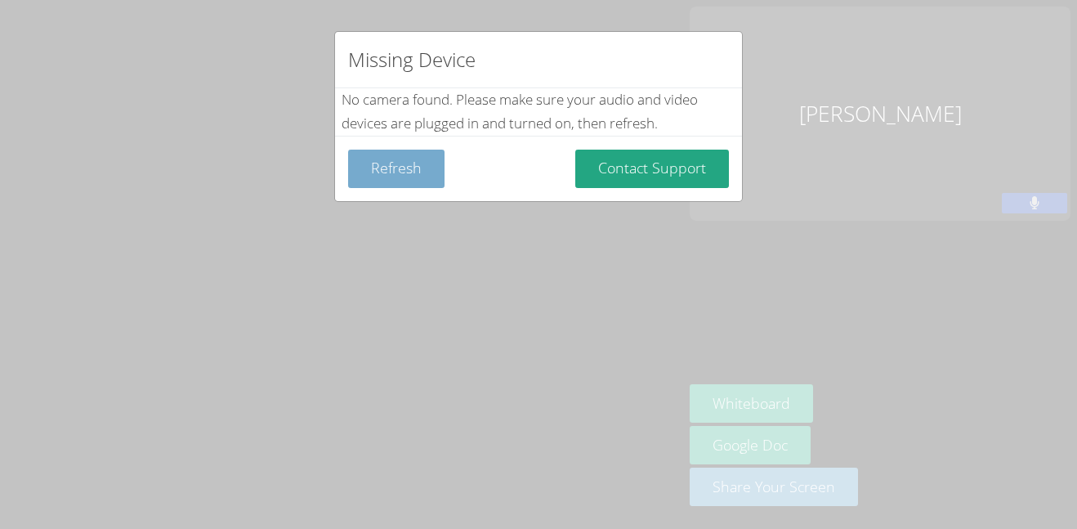
click at [383, 172] on button "Refresh" at bounding box center [396, 168] width 96 height 38
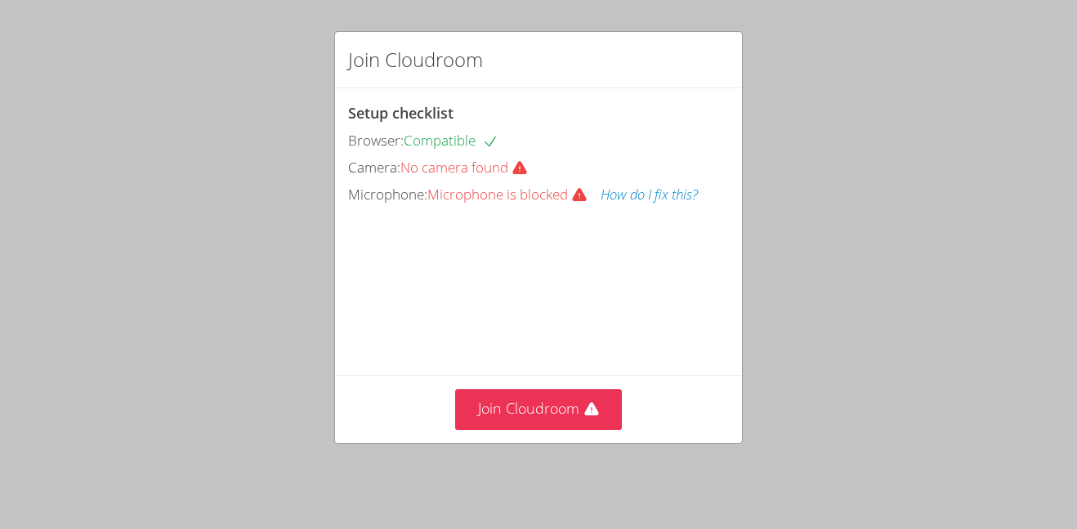
click at [147, 60] on div "Join Cloudroom Setup checklist Browser: Compatible Camera: No camera found Micr…" at bounding box center [538, 264] width 1077 height 529
click at [467, 240] on video at bounding box center [470, 281] width 245 height 123
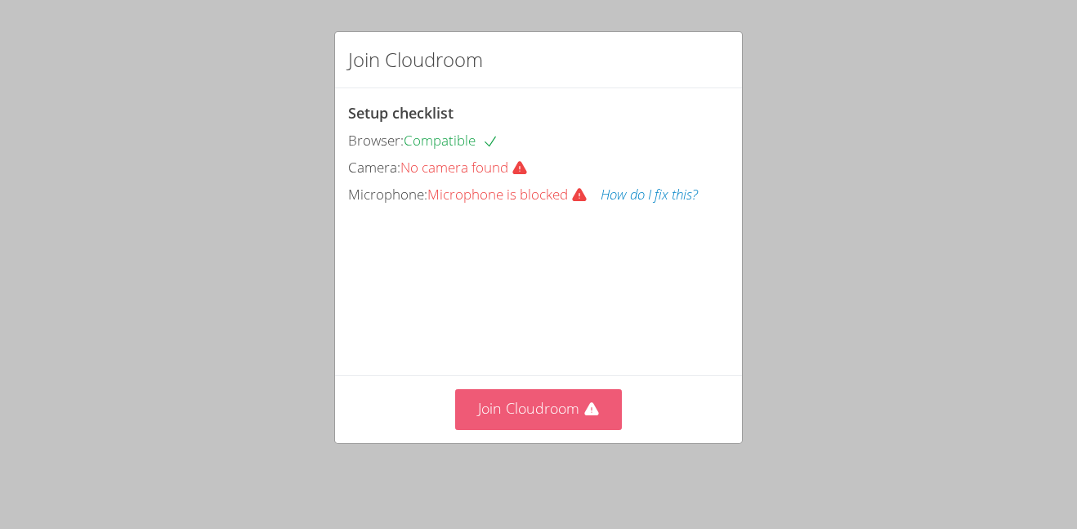
click at [535, 404] on button "Join Cloudroom" at bounding box center [538, 409] width 167 height 40
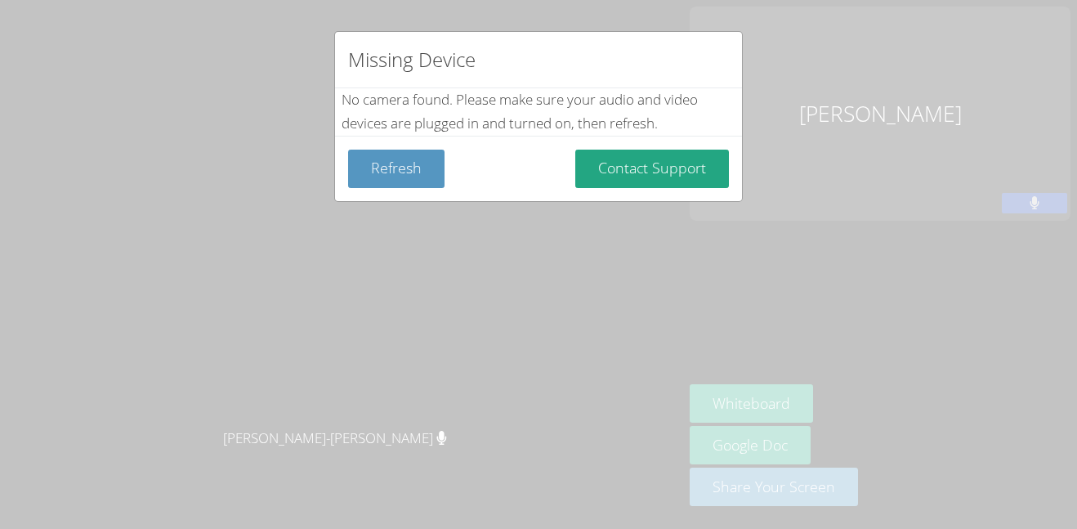
click at [515, 310] on div "Missing Device No camera found . Please make sure your audio and video devices …" at bounding box center [538, 264] width 1077 height 529
click at [493, 228] on div "Missing Device No camera found . Please make sure your audio and video devices …" at bounding box center [538, 264] width 1077 height 529
